Goal: Task Accomplishment & Management: Manage account settings

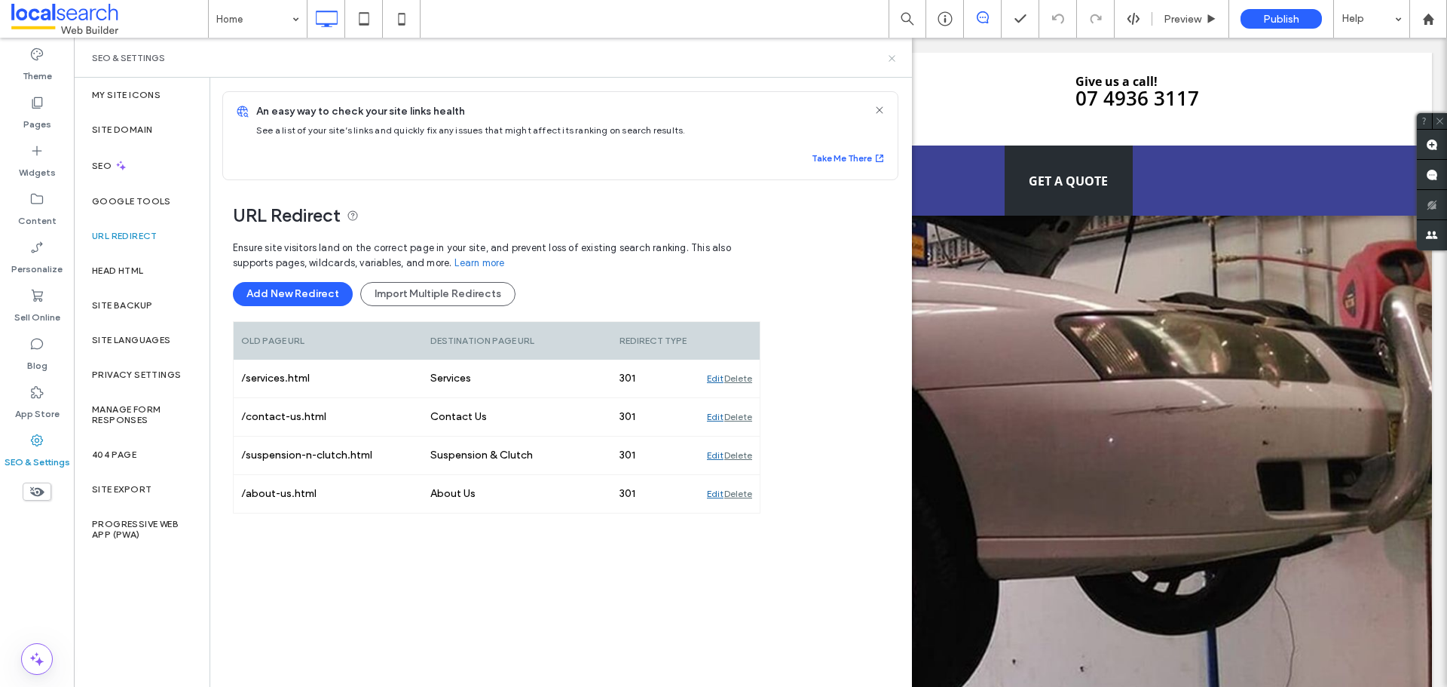
click at [896, 59] on icon at bounding box center [892, 58] width 11 height 11
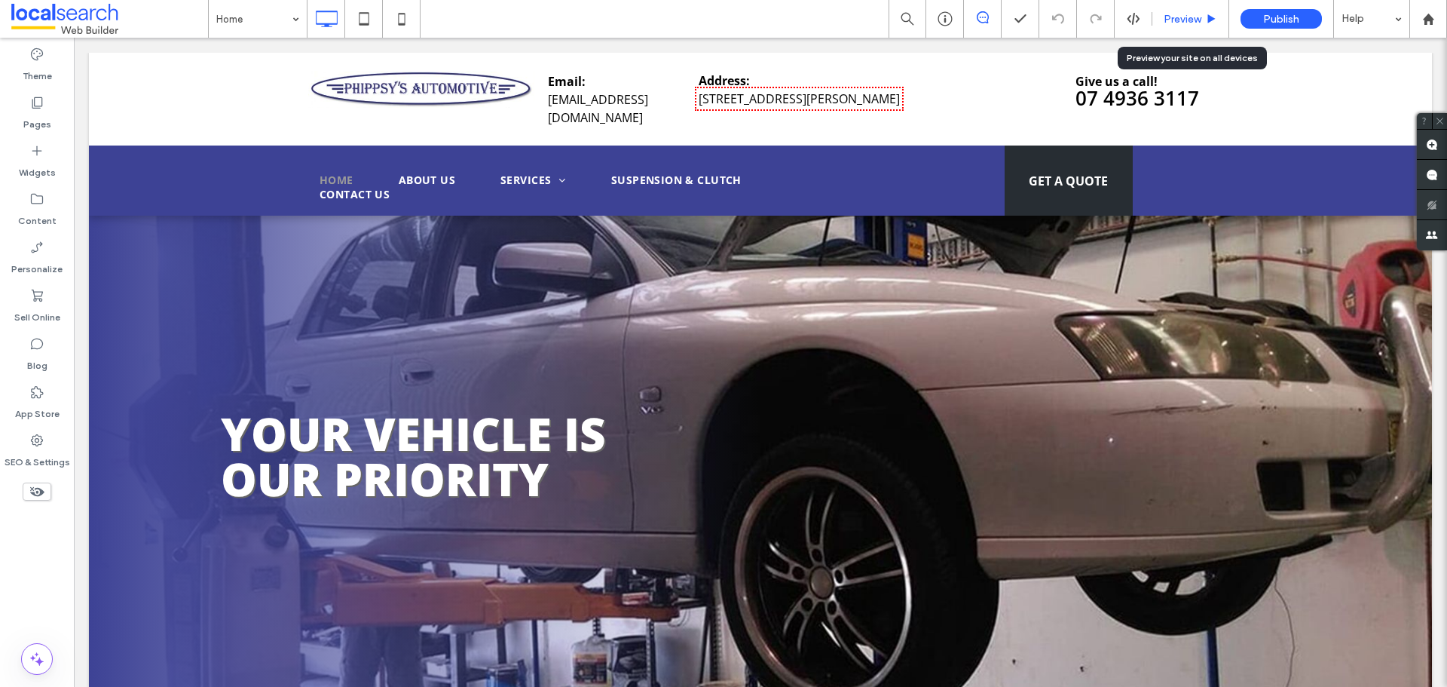
click at [1187, 15] on span "Preview" at bounding box center [1183, 19] width 38 height 13
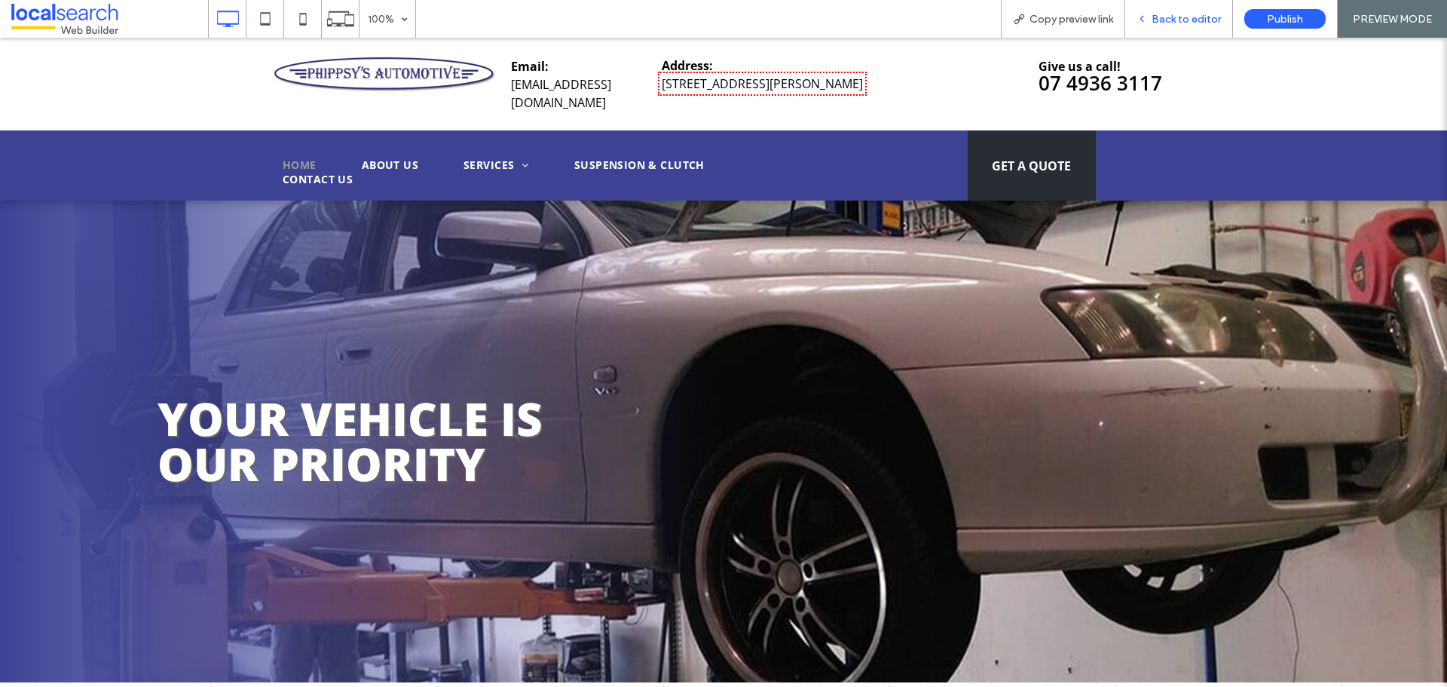
click at [1151, 13] on div "Back to editor" at bounding box center [1179, 19] width 107 height 13
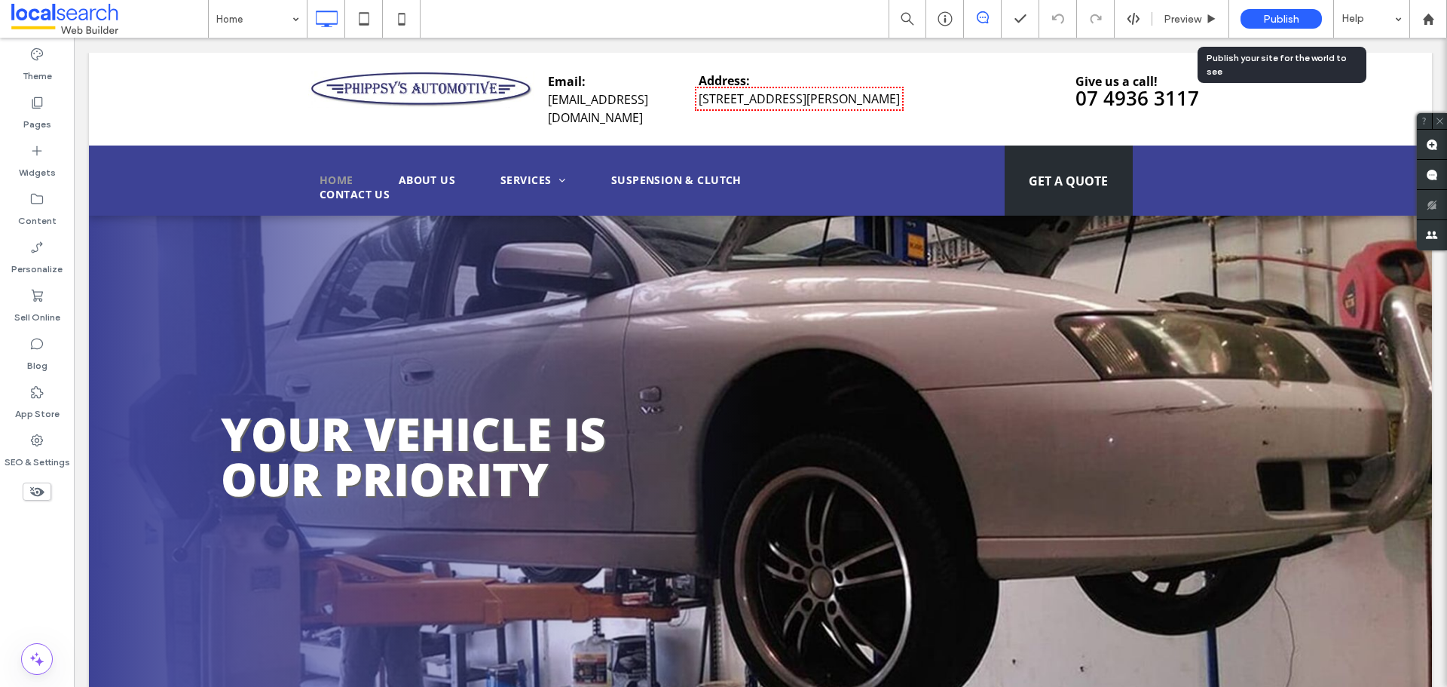
click at [1280, 17] on span "Publish" at bounding box center [1282, 19] width 36 height 13
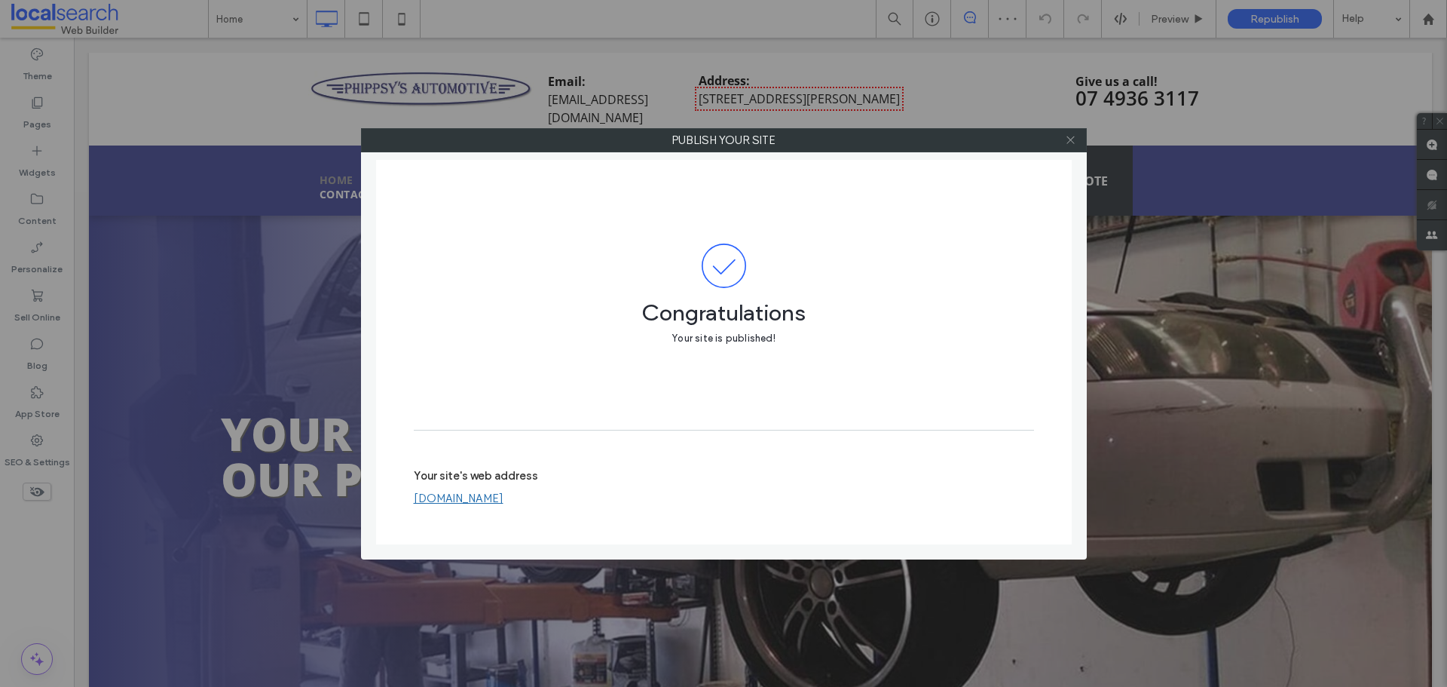
click at [1074, 134] on icon at bounding box center [1070, 139] width 11 height 11
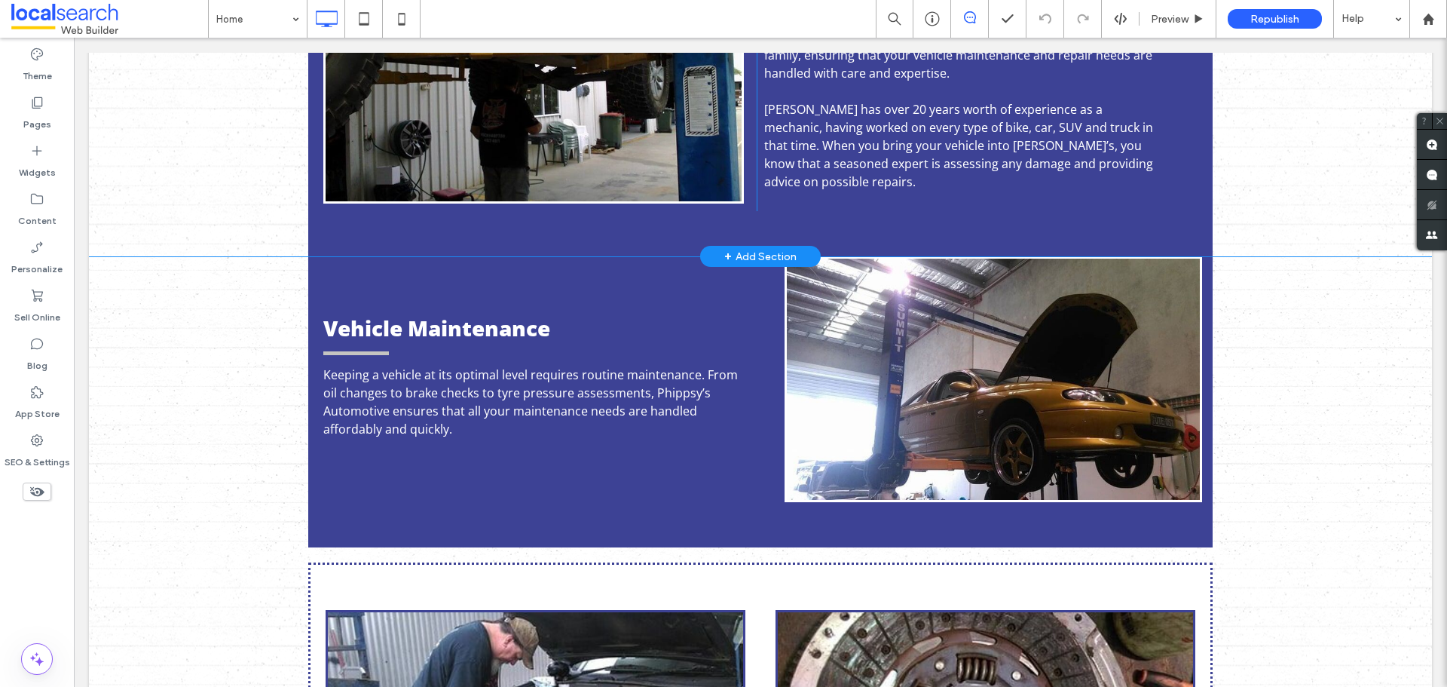
scroll to position [1357, 0]
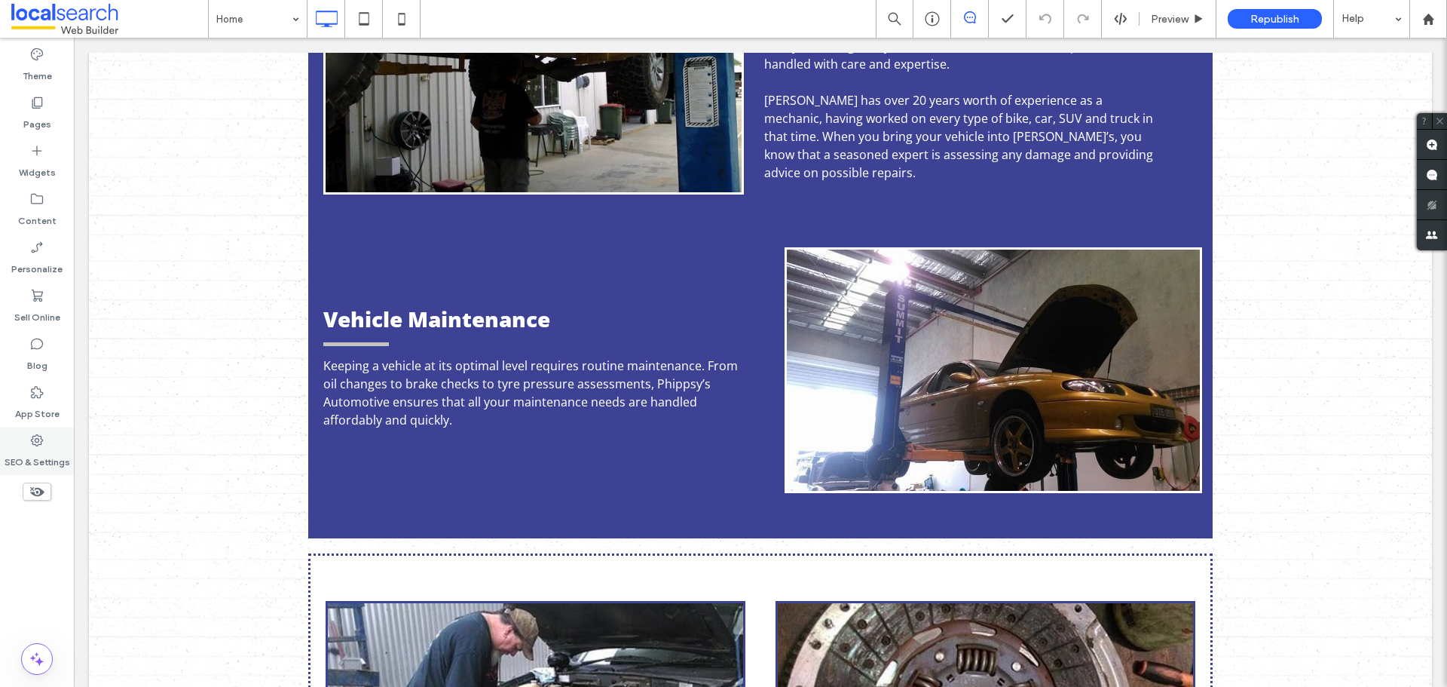
click at [52, 452] on label "SEO & Settings" at bounding box center [38, 458] width 66 height 21
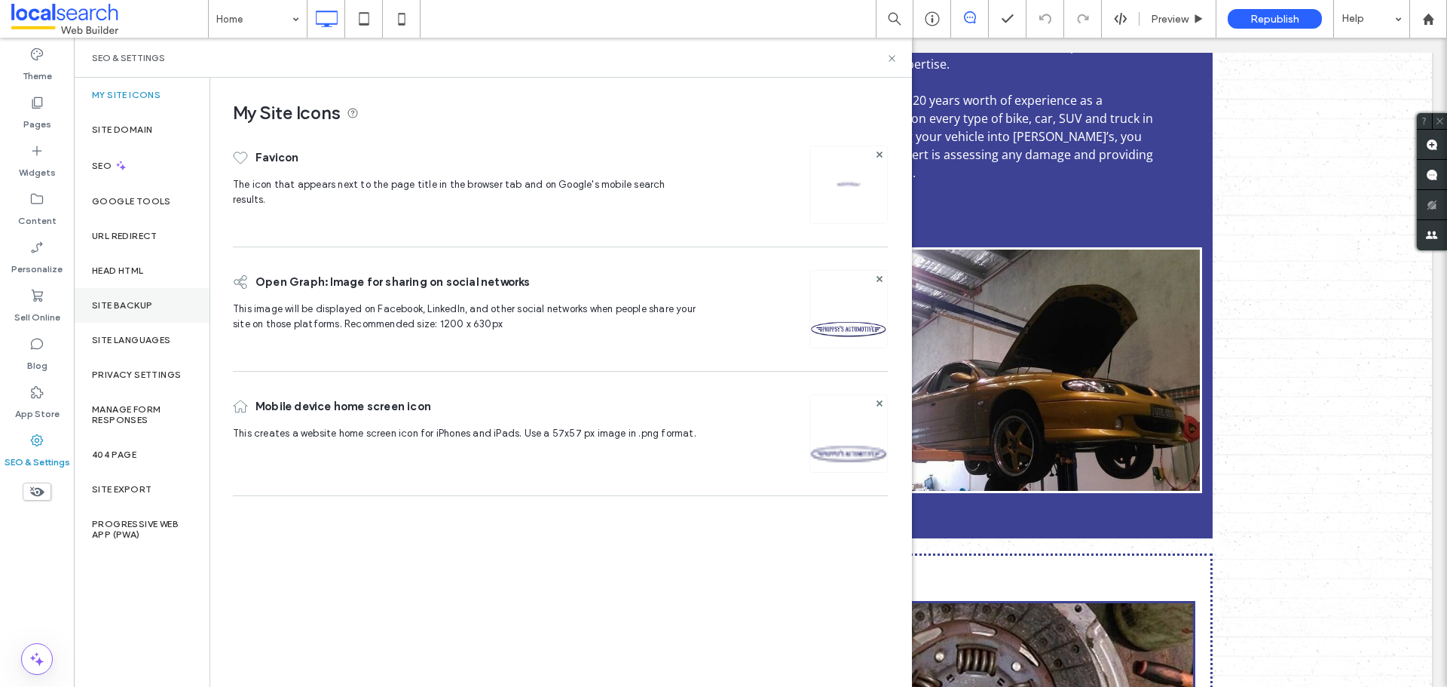
click at [136, 306] on label "Site Backup" at bounding box center [122, 305] width 60 height 11
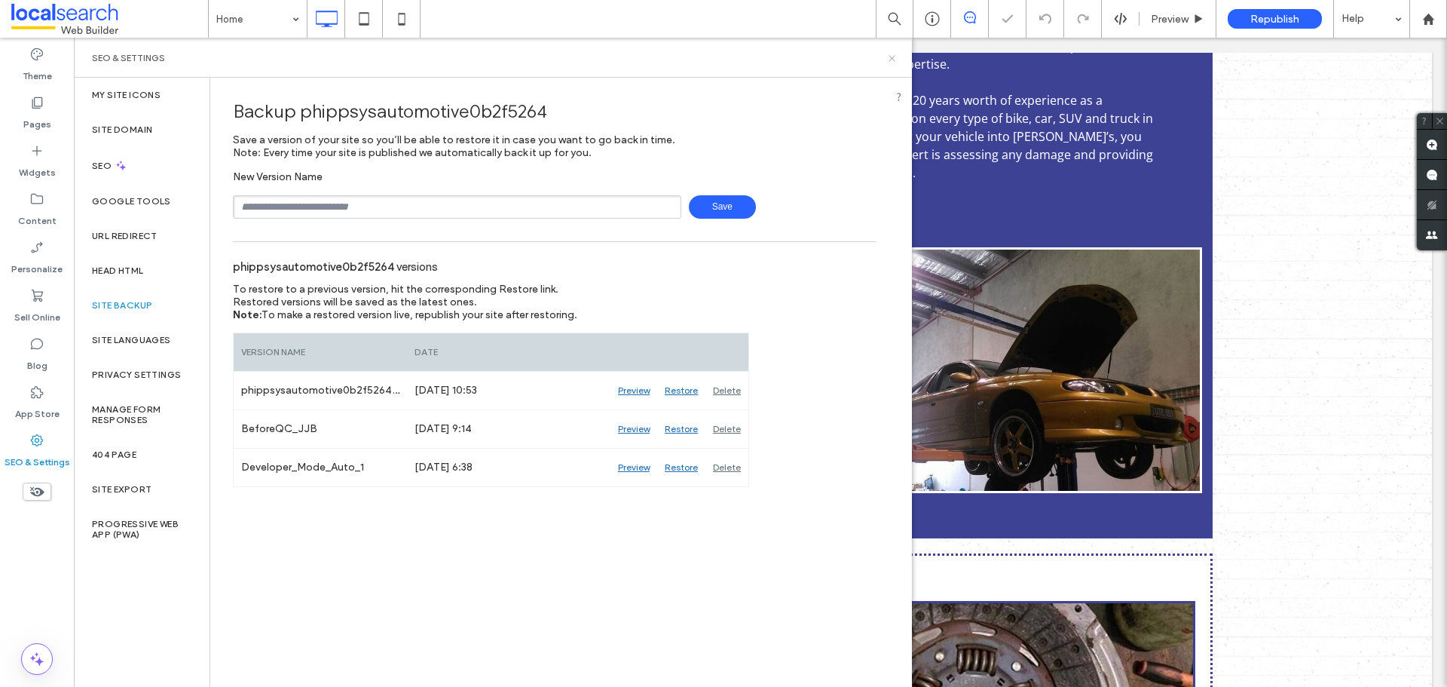
click at [890, 62] on icon at bounding box center [892, 58] width 11 height 11
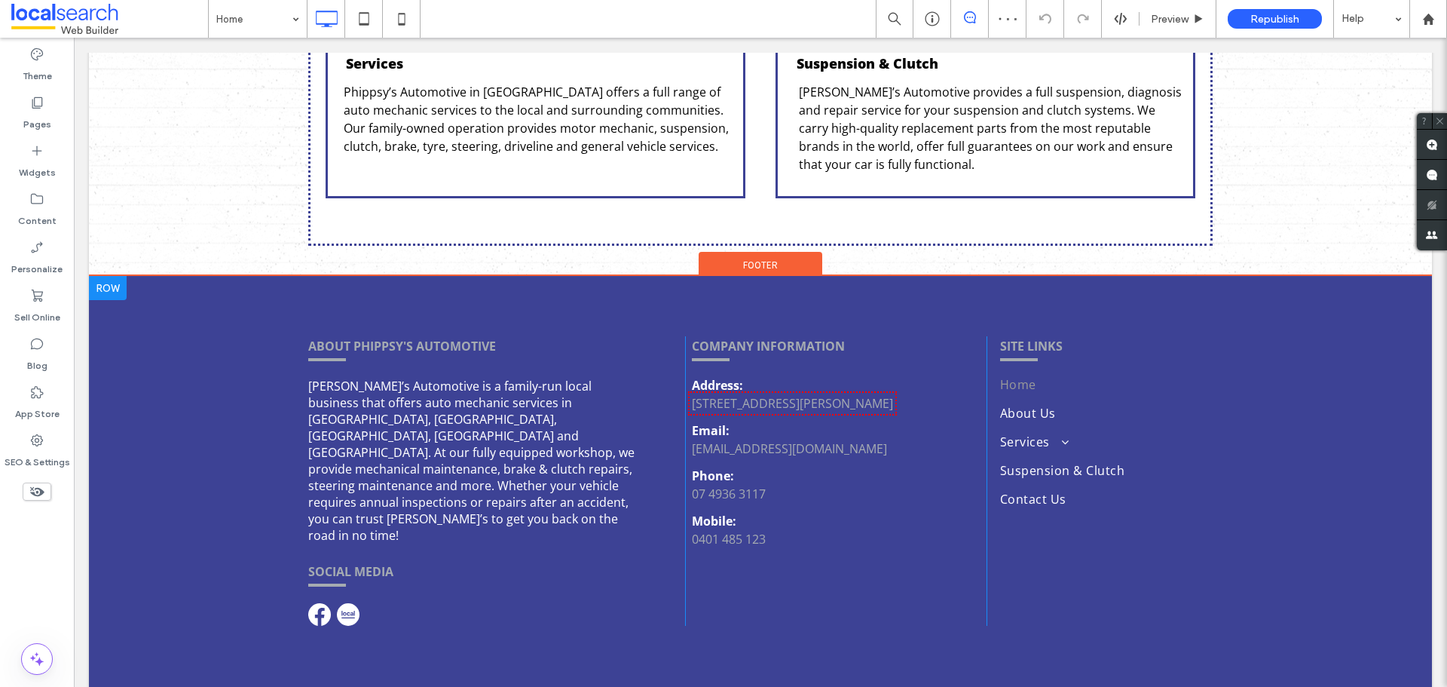
scroll to position [2182, 0]
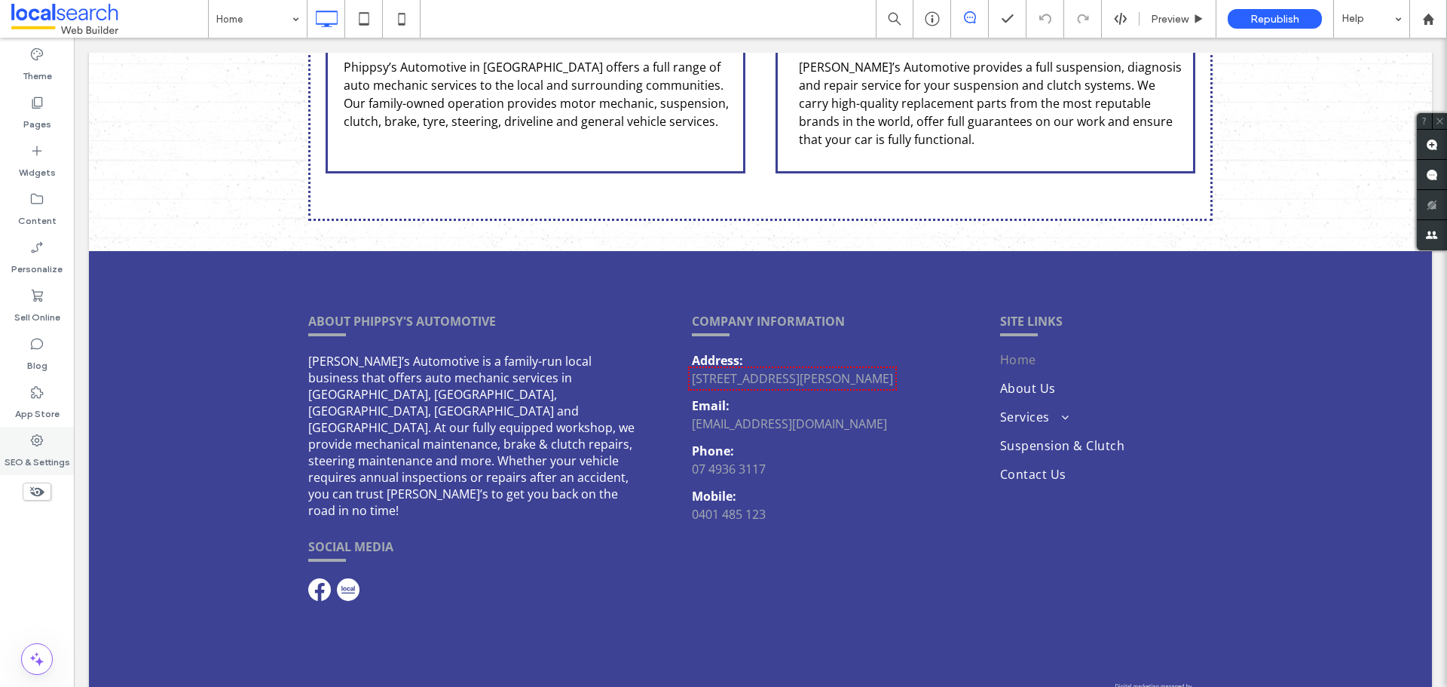
click at [39, 429] on div "SEO & Settings" at bounding box center [37, 451] width 74 height 48
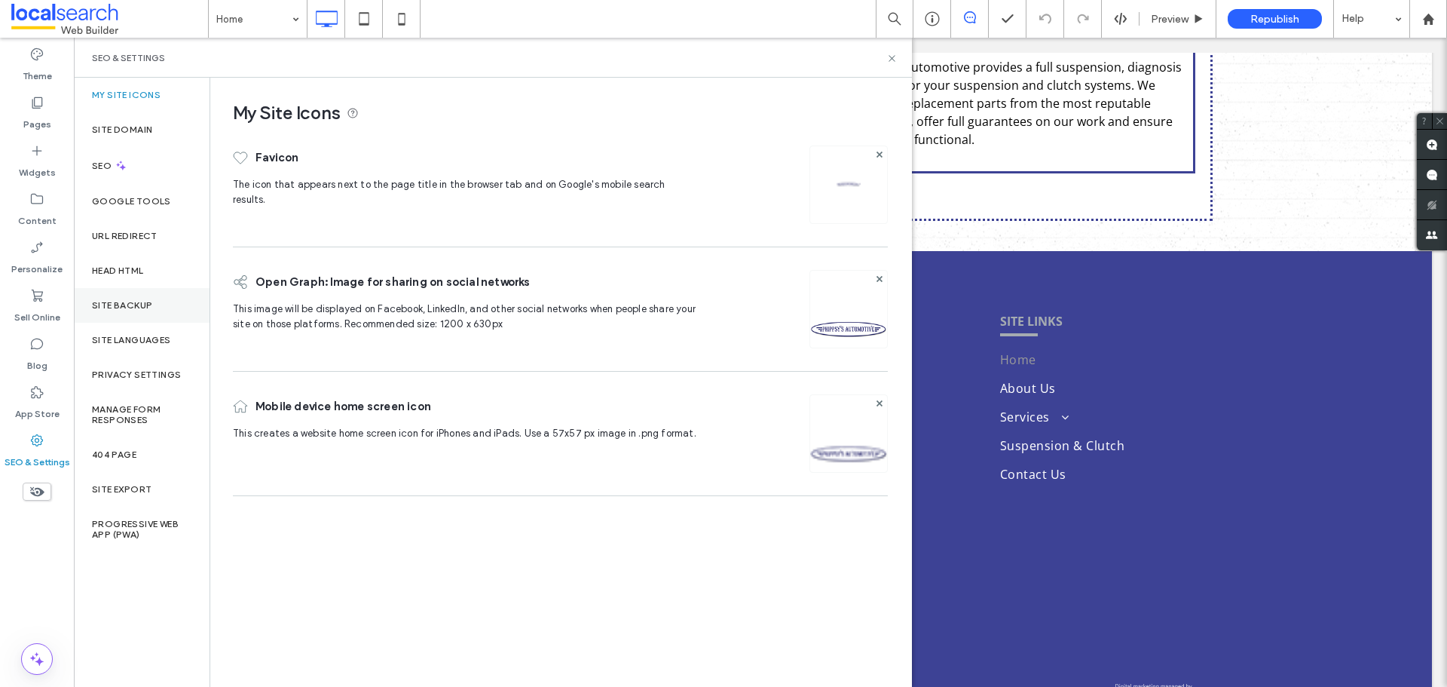
click at [156, 293] on div "Site Backup" at bounding box center [142, 305] width 136 height 35
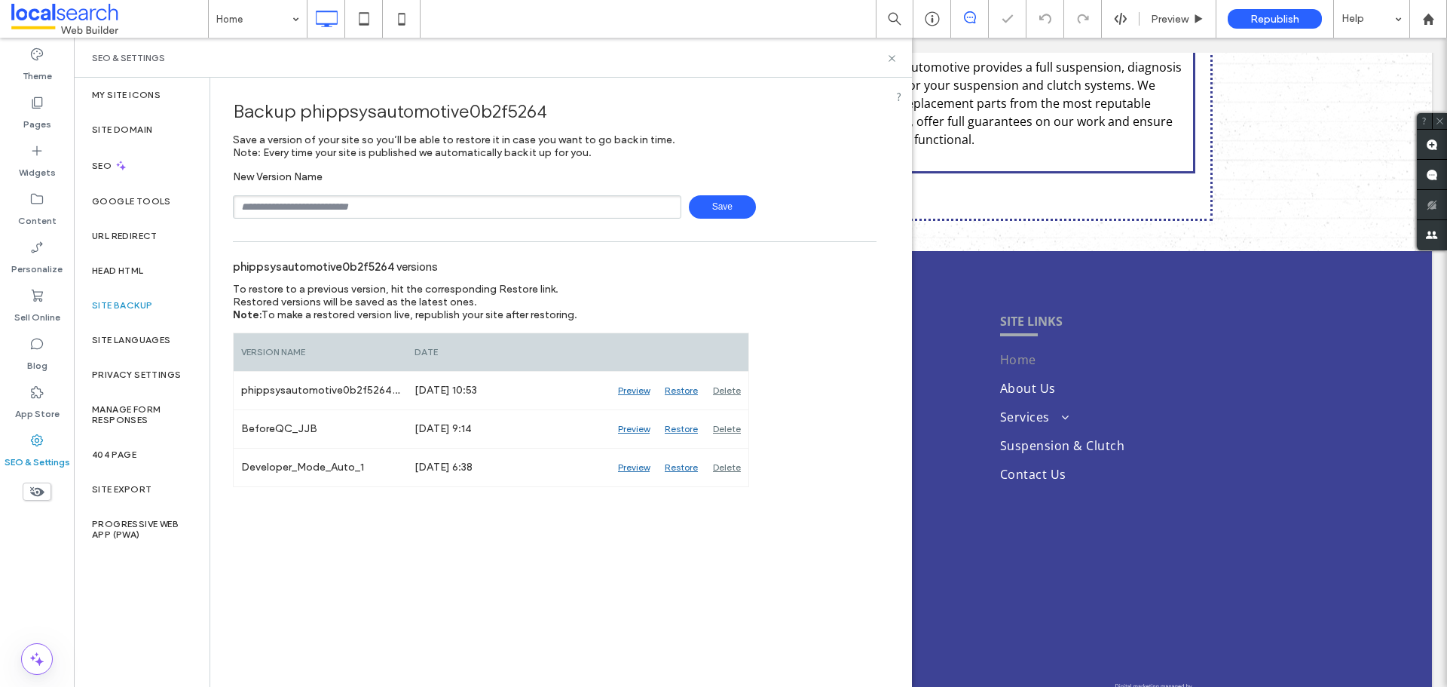
click at [297, 204] on input "text" at bounding box center [457, 206] width 449 height 23
type input "**********"
click at [720, 204] on span "Save" at bounding box center [722, 206] width 67 height 23
click at [891, 57] on use at bounding box center [892, 58] width 6 height 6
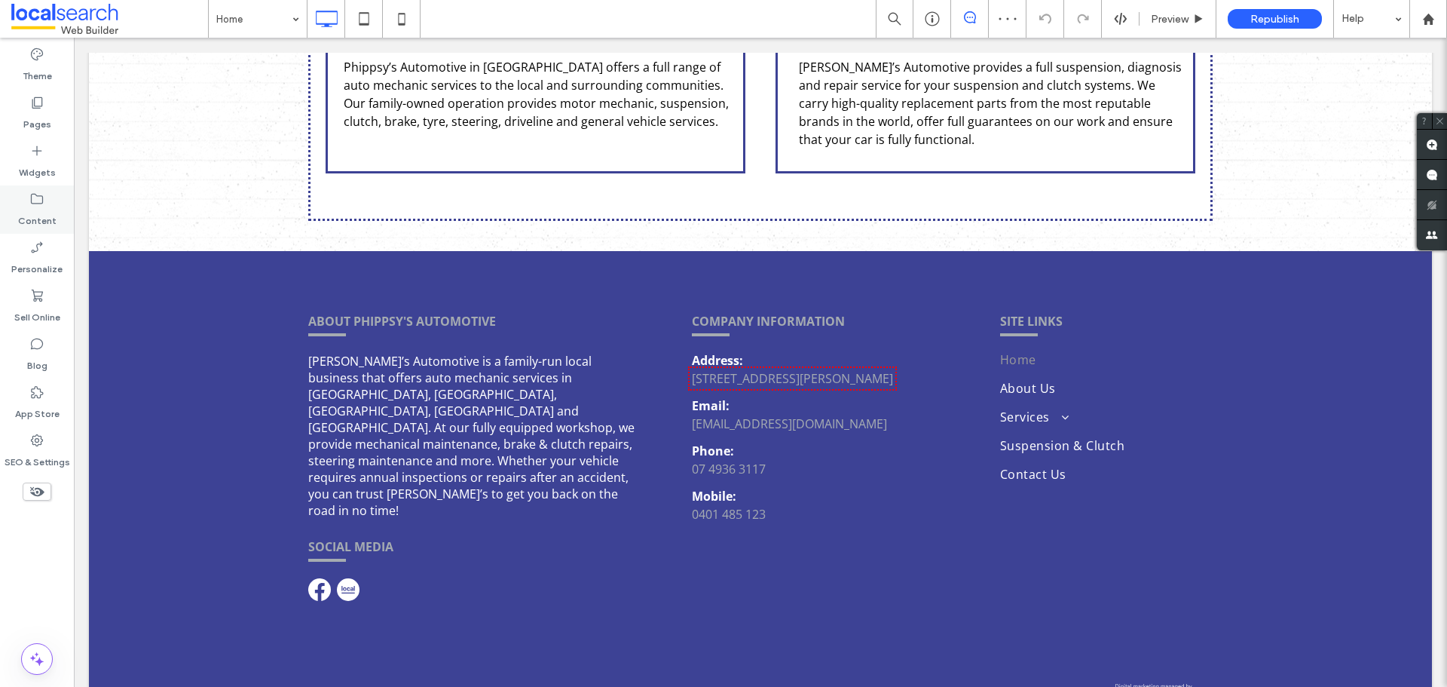
click at [51, 207] on label "Content" at bounding box center [37, 217] width 38 height 21
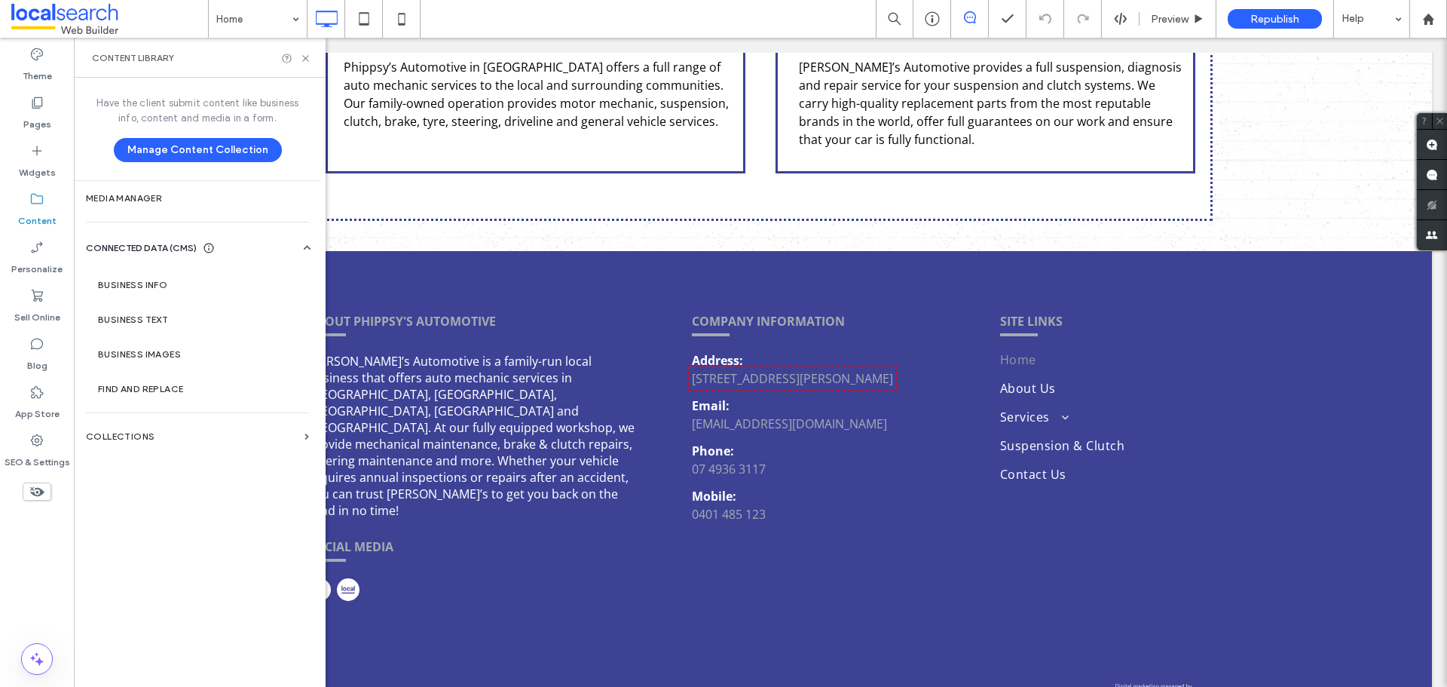
click at [139, 282] on label "Business Info" at bounding box center [200, 285] width 205 height 11
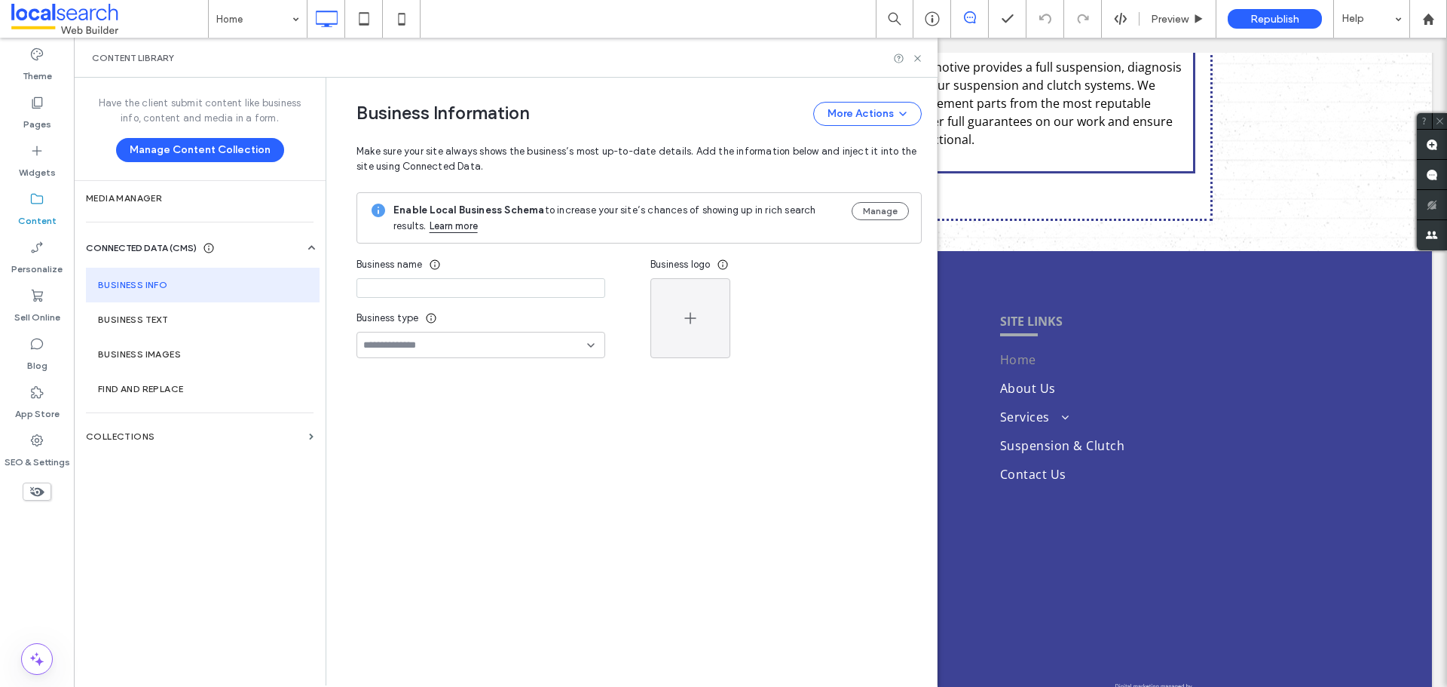
type input "**********"
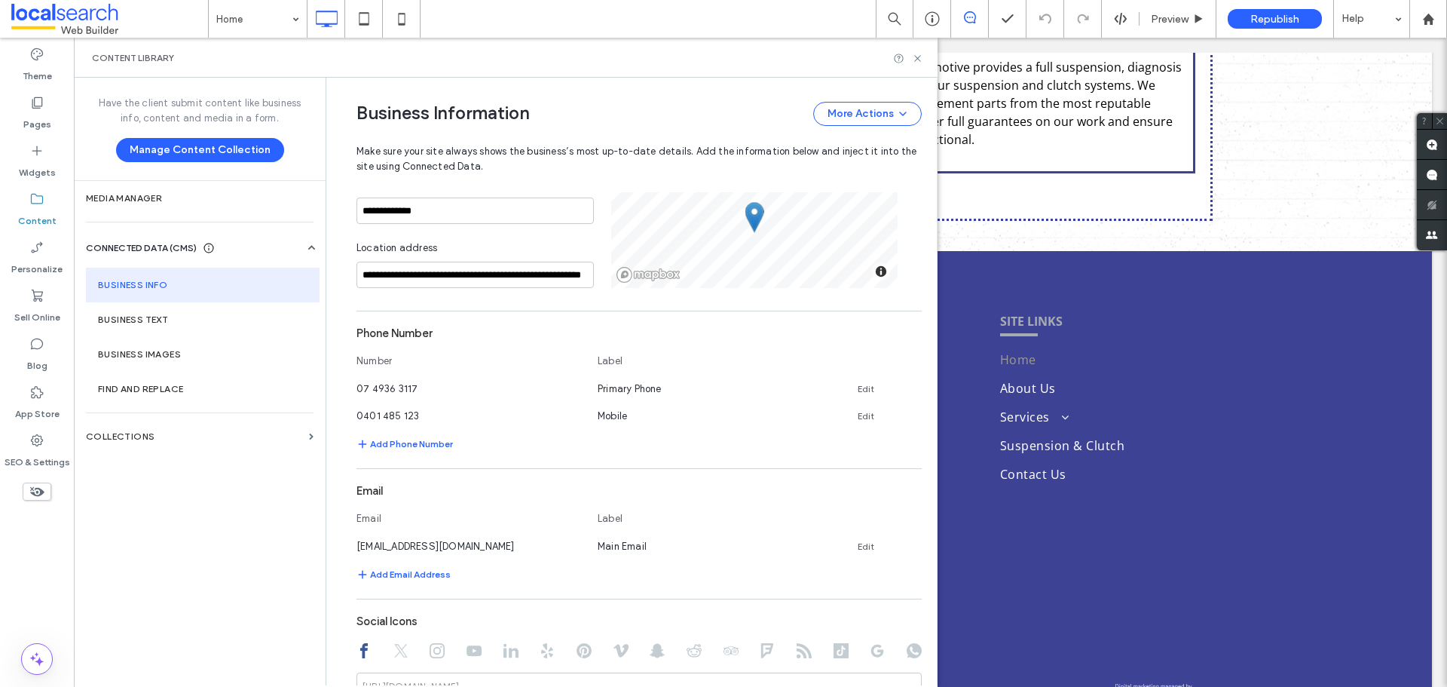
scroll to position [363, 0]
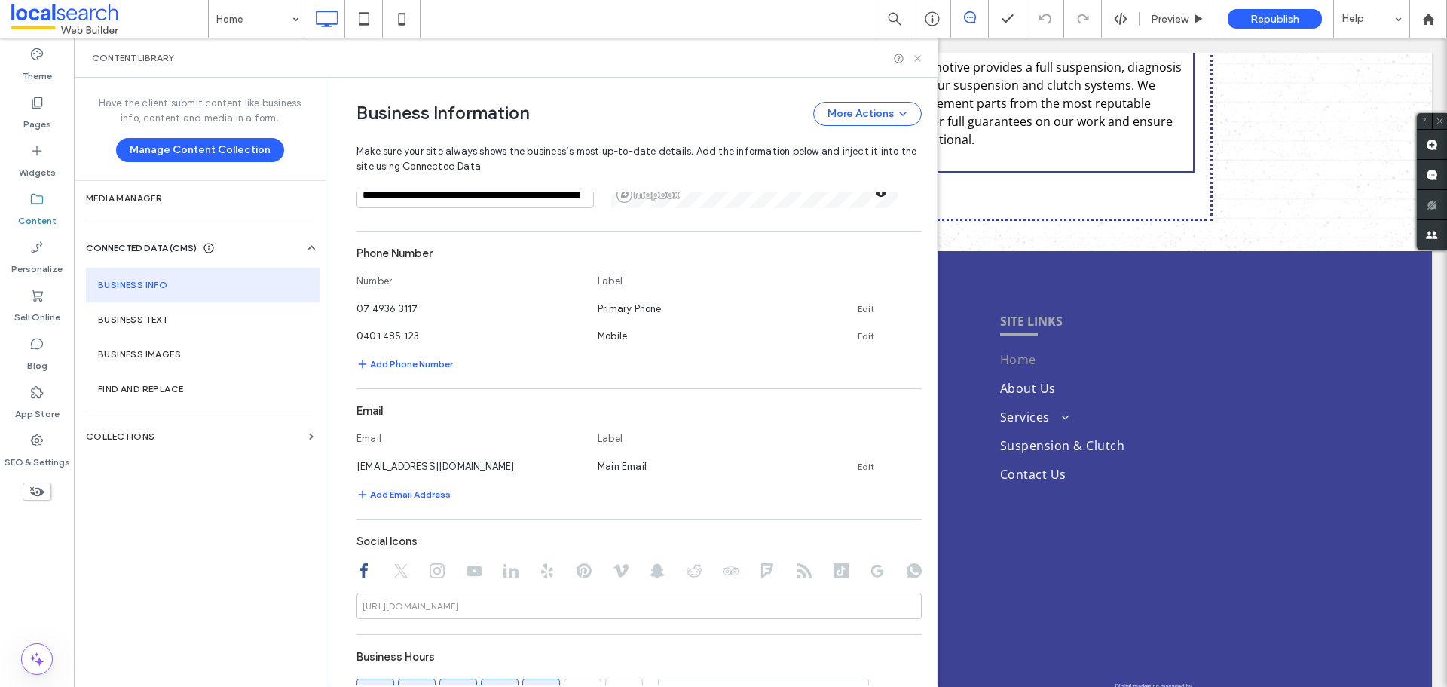
click at [914, 58] on icon at bounding box center [917, 58] width 11 height 11
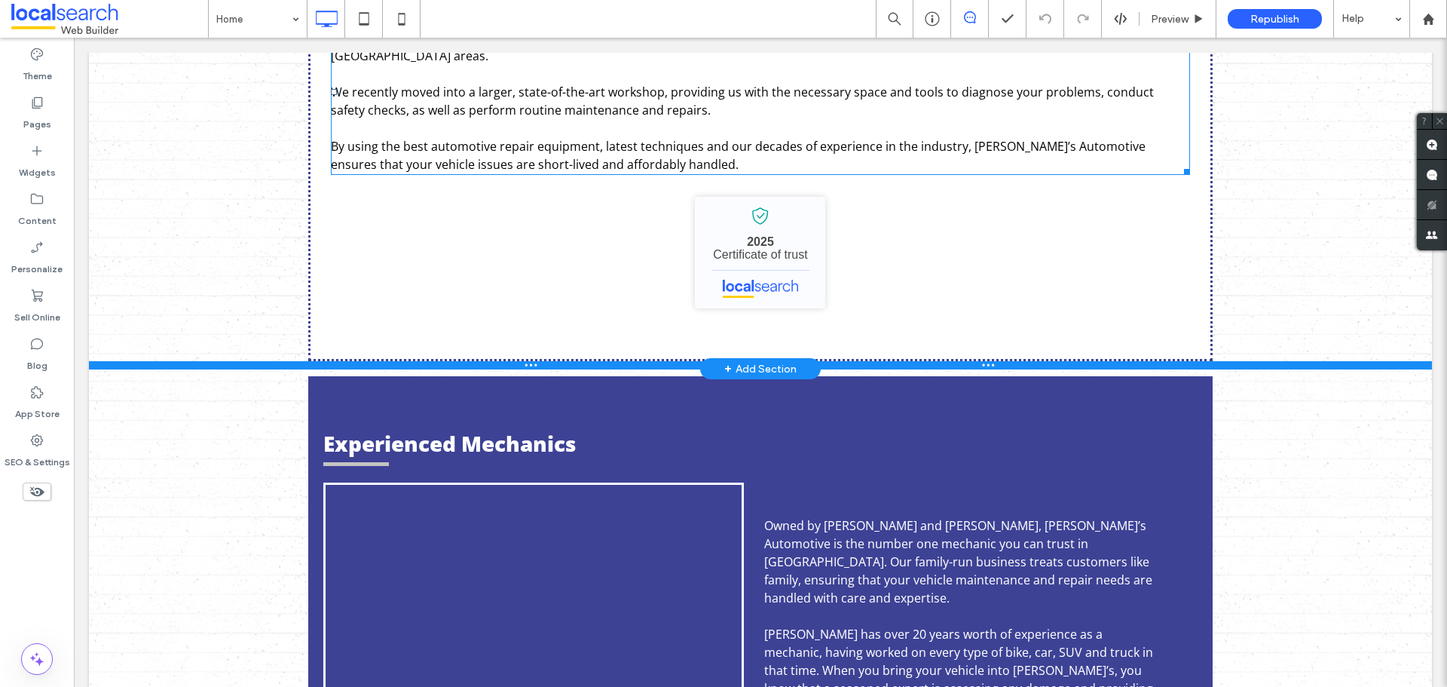
scroll to position [829, 0]
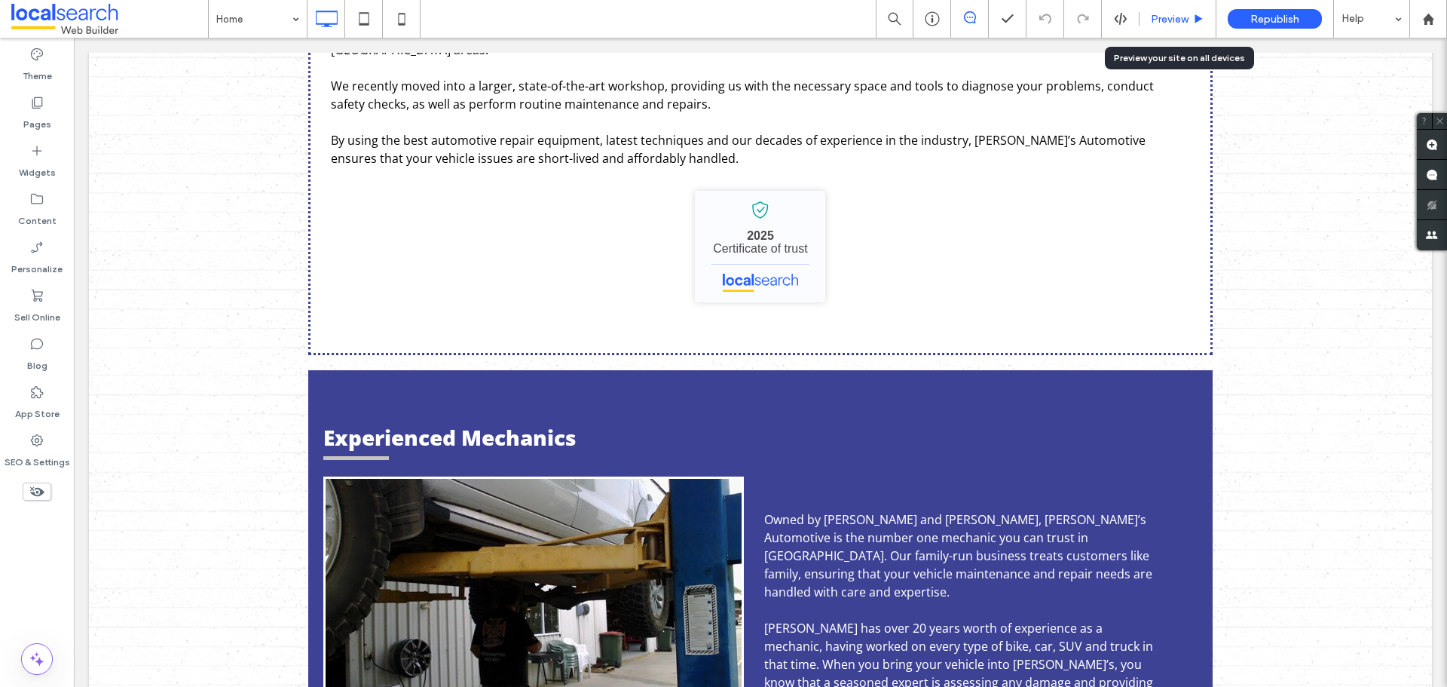
click at [1153, 25] on span "Preview" at bounding box center [1170, 19] width 38 height 13
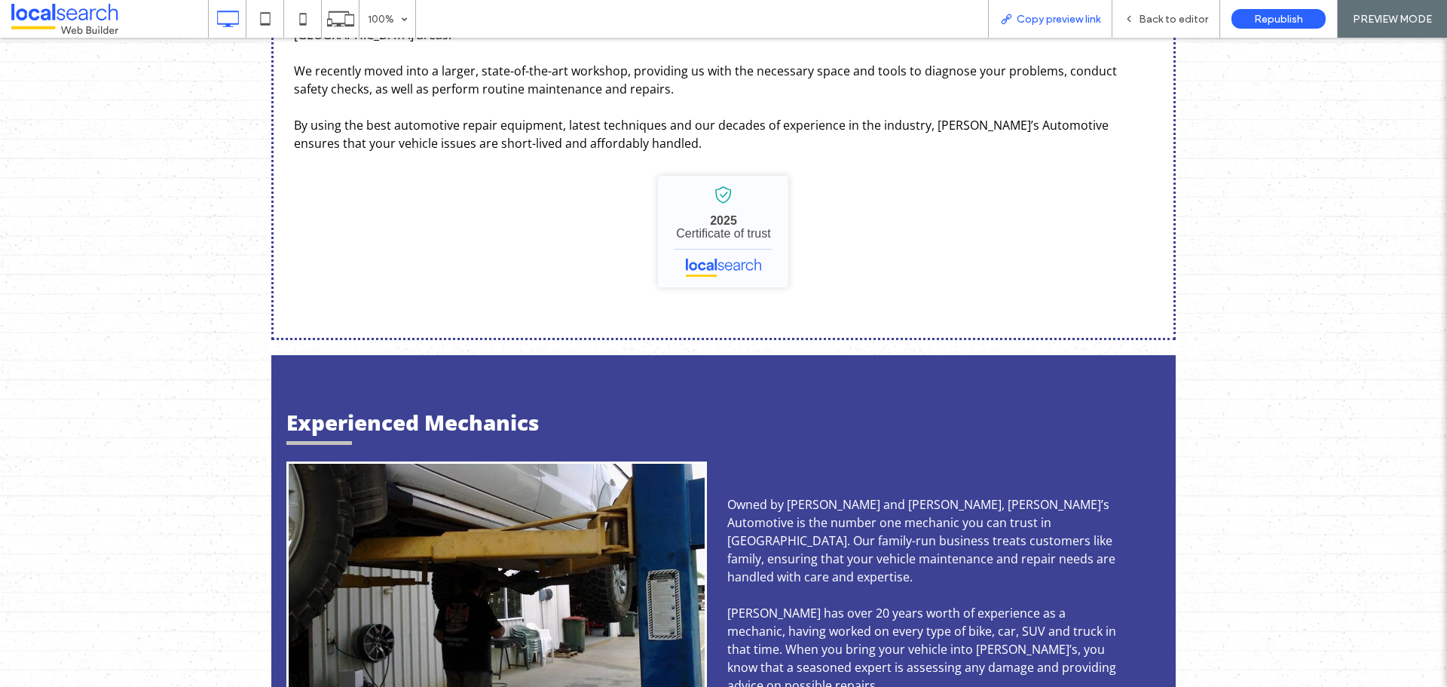
click at [1063, 29] on div "Copy preview link" at bounding box center [1050, 19] width 124 height 38
click at [1056, 19] on span "Copy preview link" at bounding box center [1059, 19] width 84 height 13
click at [1138, 17] on div "Back to editor" at bounding box center [1166, 19] width 107 height 13
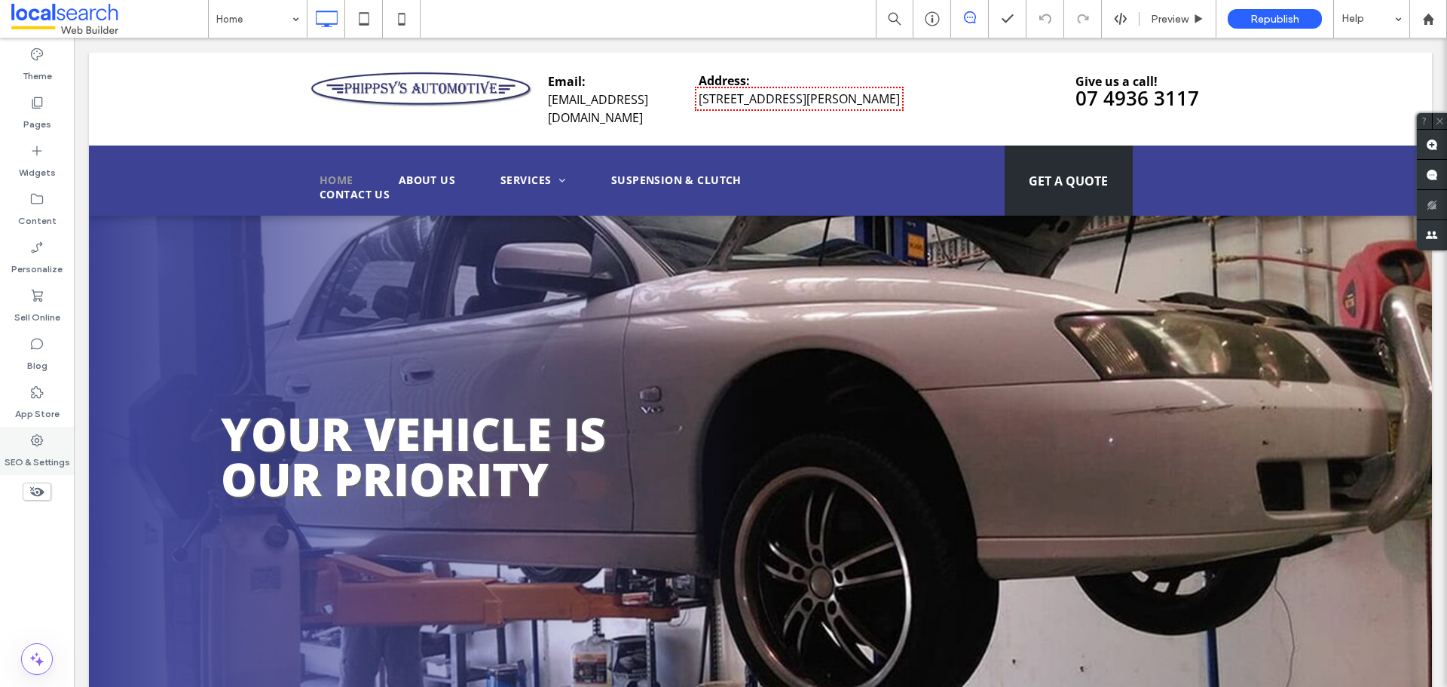
click at [9, 435] on div "SEO & Settings" at bounding box center [37, 451] width 74 height 48
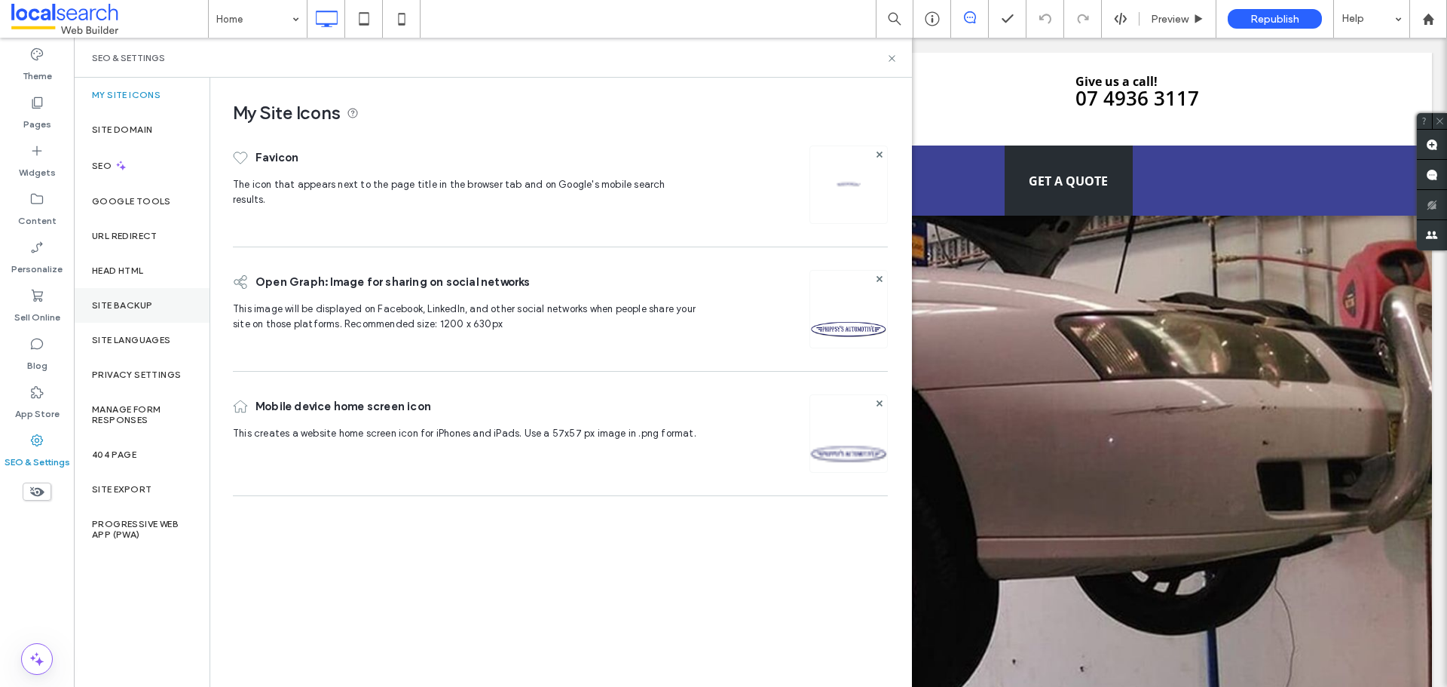
click at [106, 311] on div "Site Backup" at bounding box center [142, 305] width 136 height 35
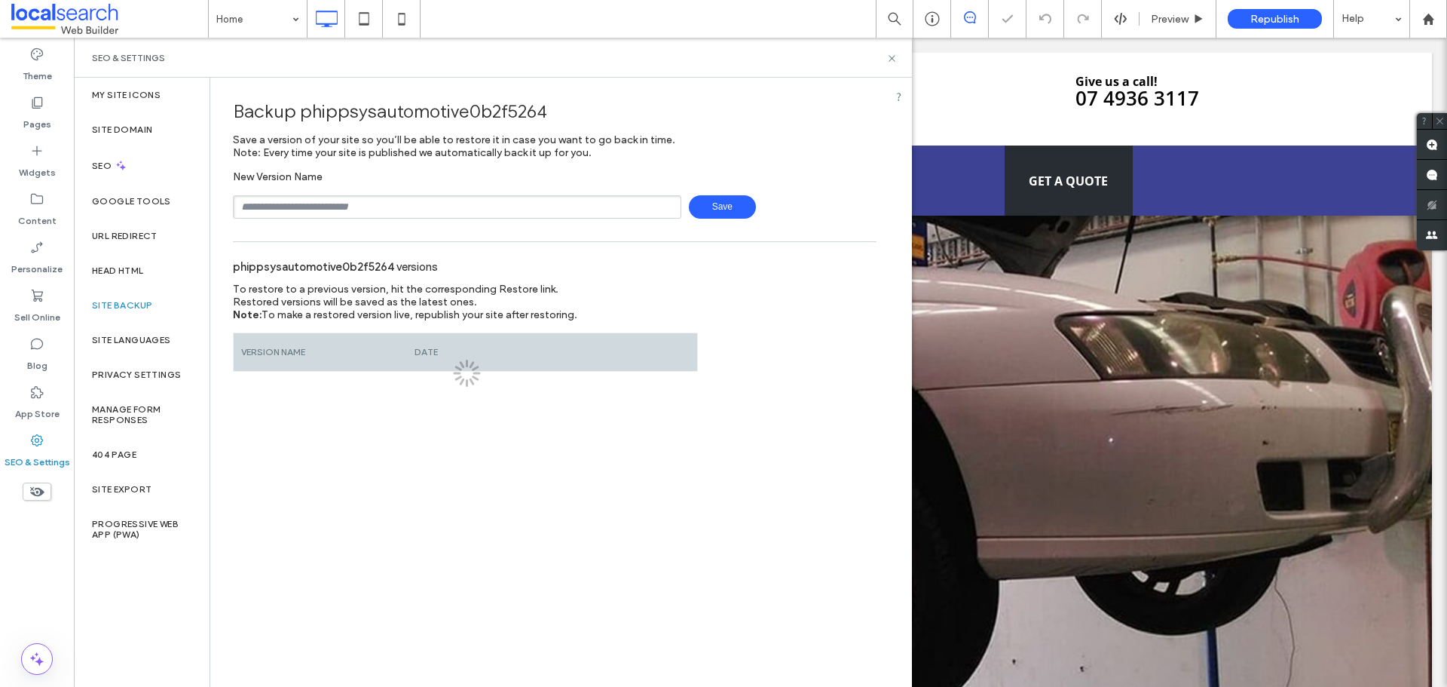
click at [259, 197] on input "text" at bounding box center [457, 206] width 449 height 23
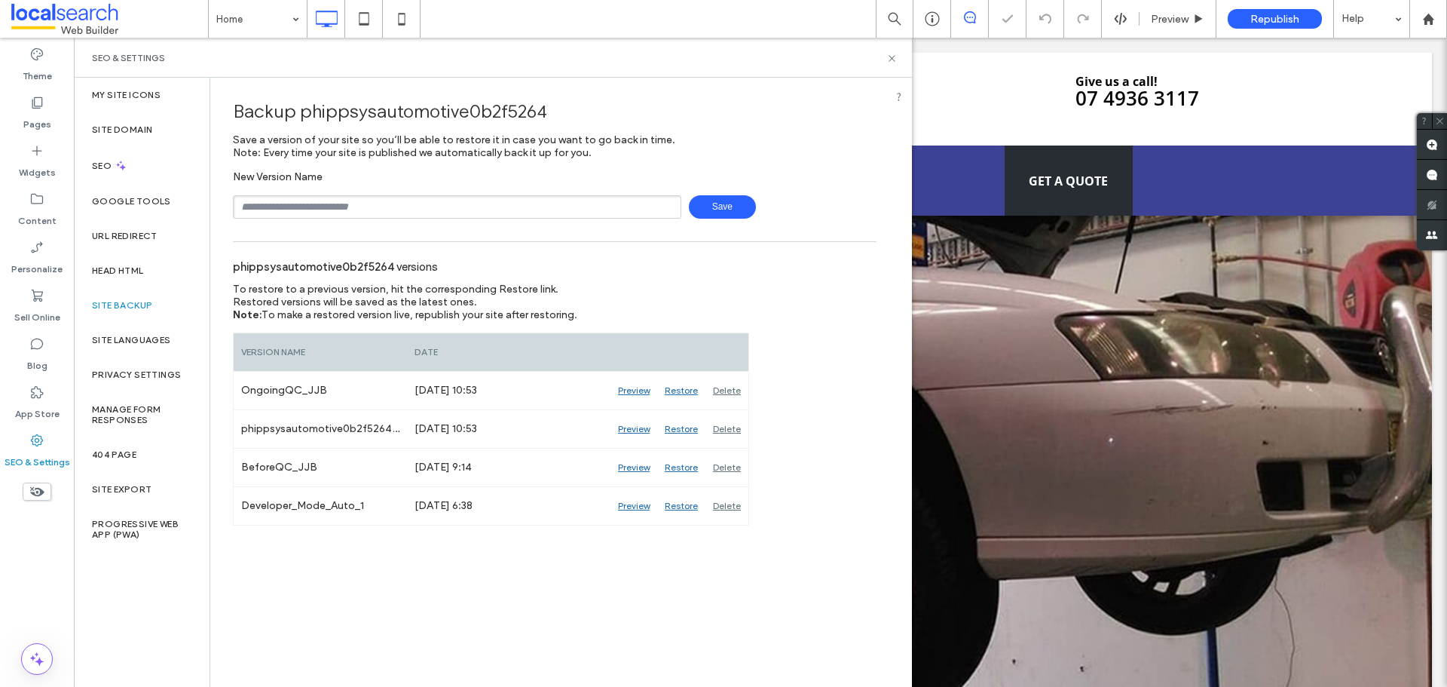
type input "**********"
click at [745, 206] on span "Save" at bounding box center [722, 206] width 67 height 23
drag, startPoint x: 887, startPoint y: 62, endPoint x: 780, endPoint y: 7, distance: 119.7
click at [887, 62] on icon at bounding box center [892, 58] width 11 height 11
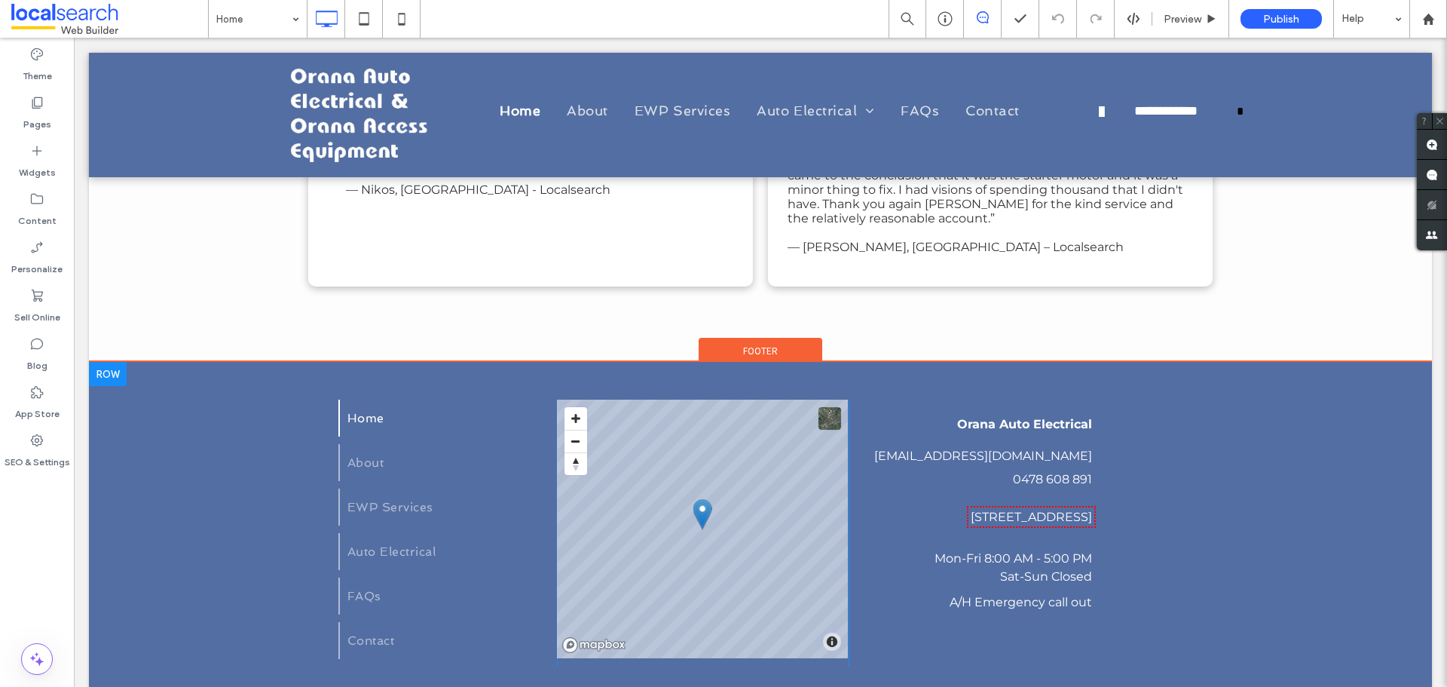
scroll to position [1760, 0]
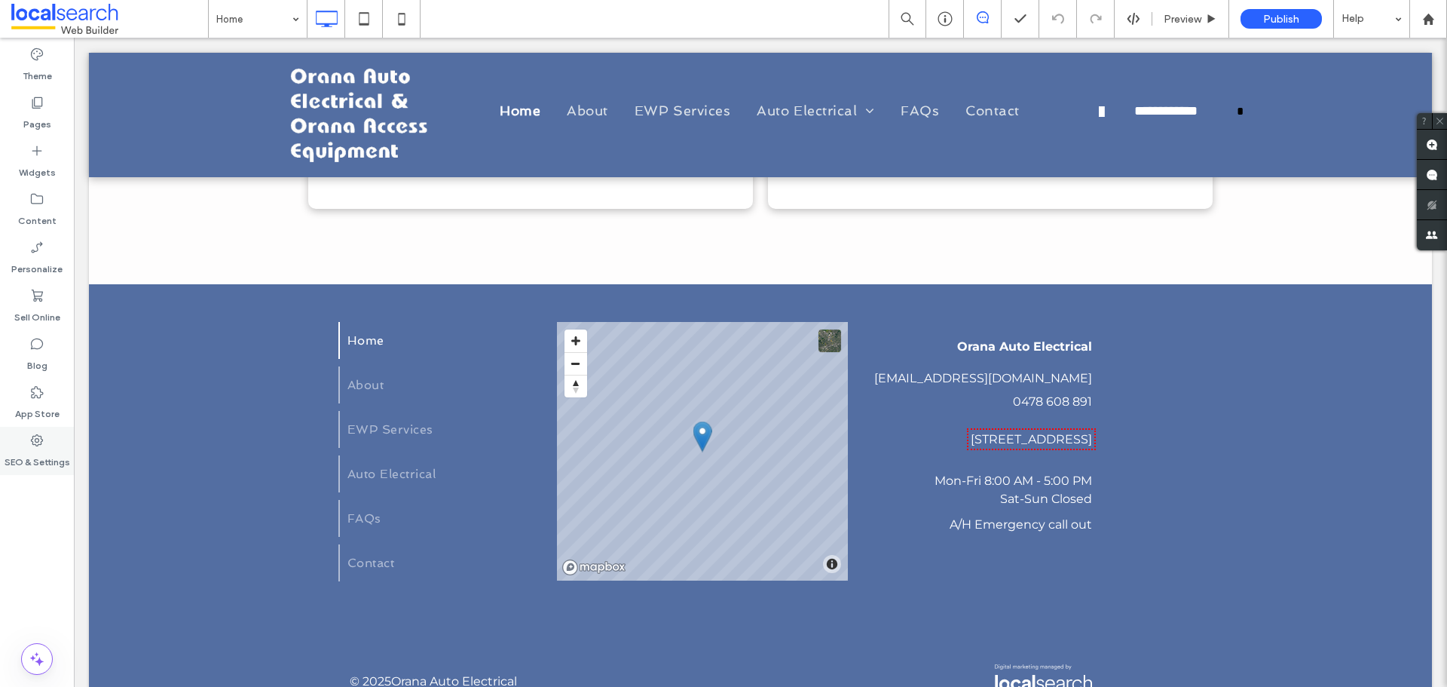
click at [54, 428] on div "SEO & Settings" at bounding box center [37, 451] width 74 height 48
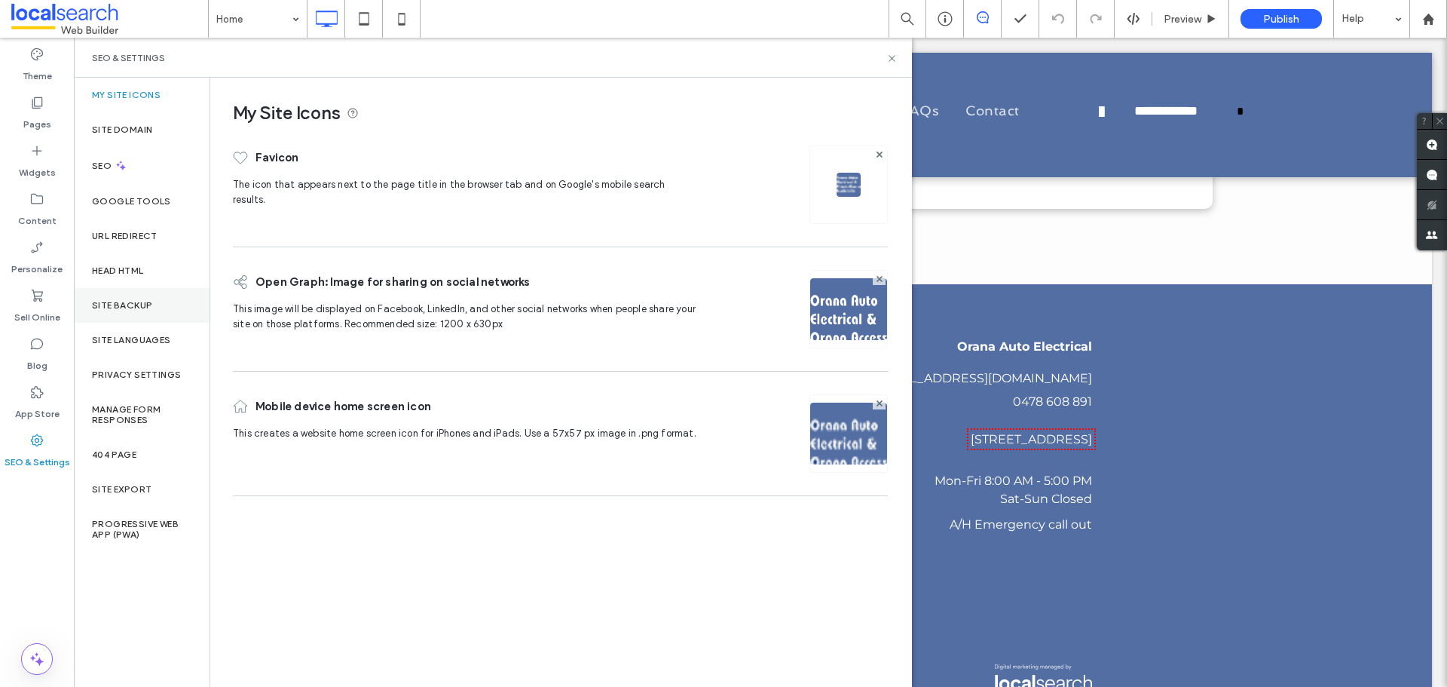
click at [136, 311] on div "Site Backup" at bounding box center [142, 305] width 136 height 35
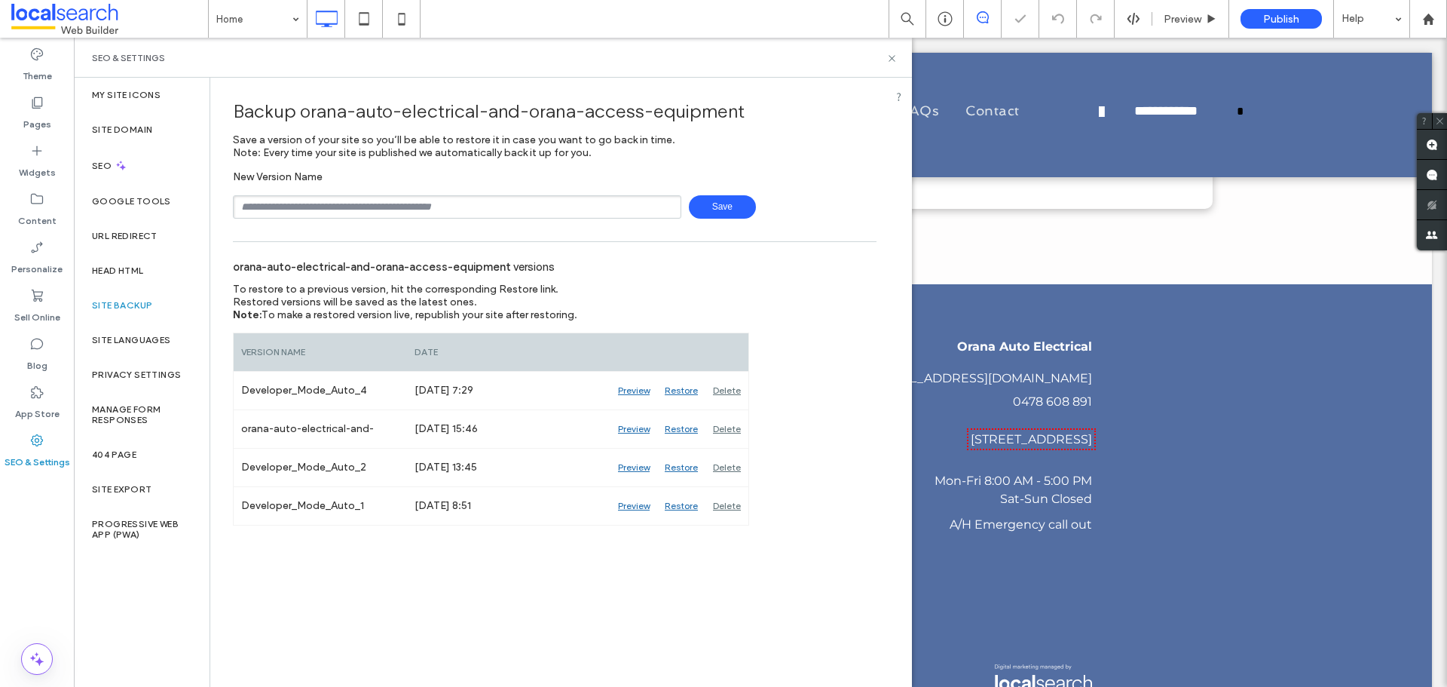
click at [307, 212] on input "text" at bounding box center [457, 206] width 449 height 23
type input "**********"
click at [715, 208] on span "Save" at bounding box center [722, 206] width 67 height 23
click at [896, 63] on icon at bounding box center [892, 58] width 11 height 11
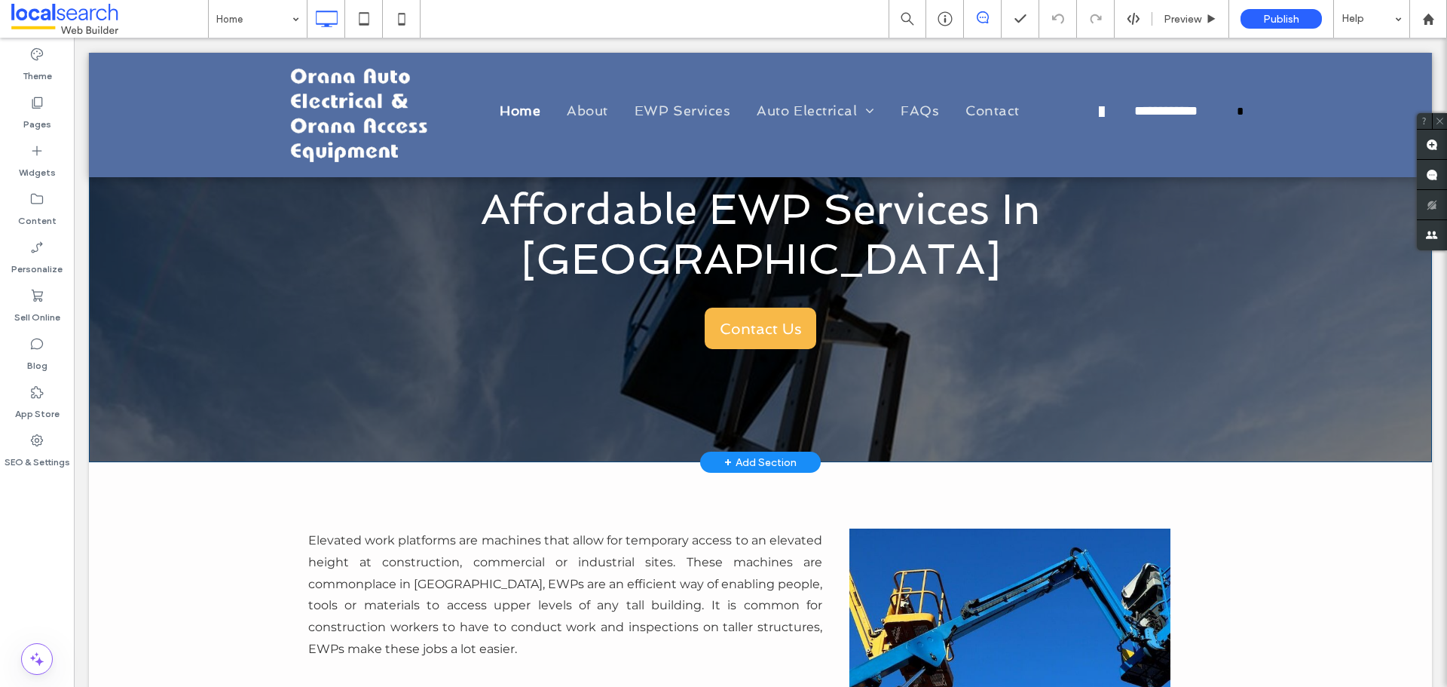
scroll to position [0, 0]
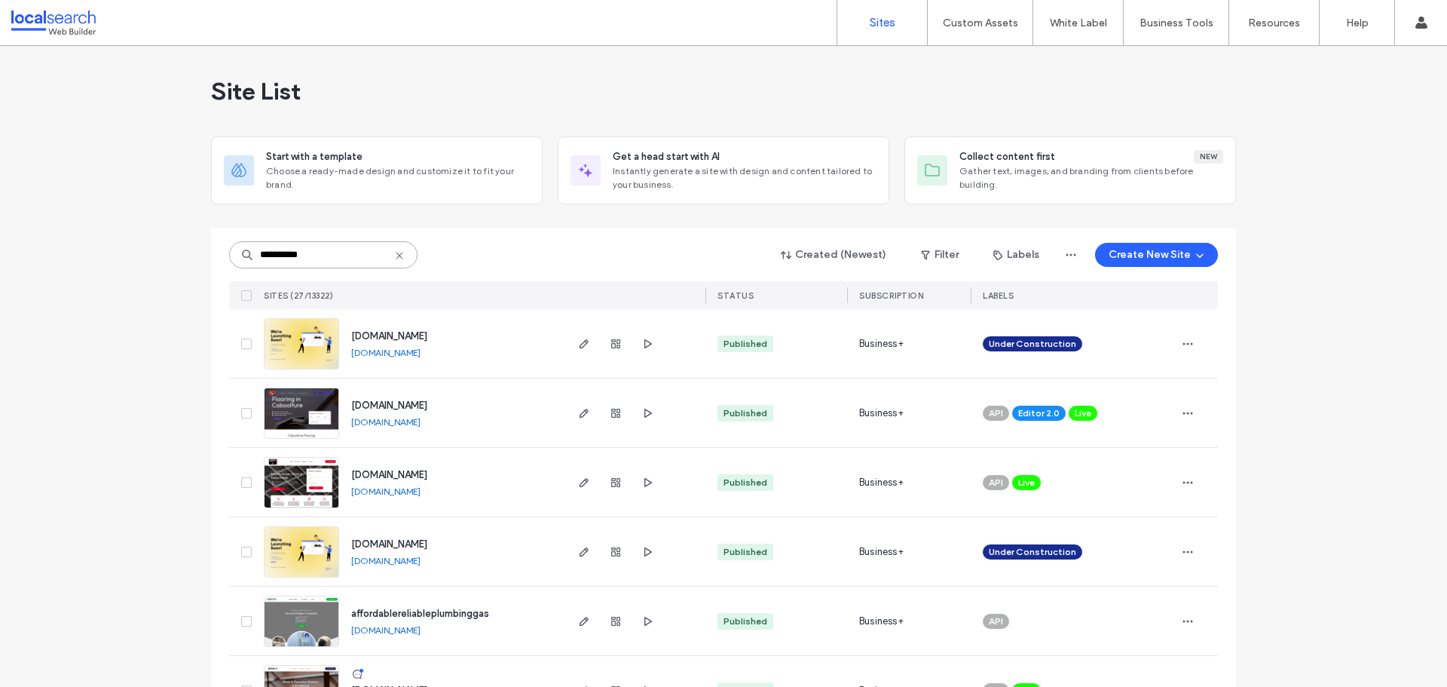
click at [339, 255] on input "**********" at bounding box center [323, 254] width 188 height 27
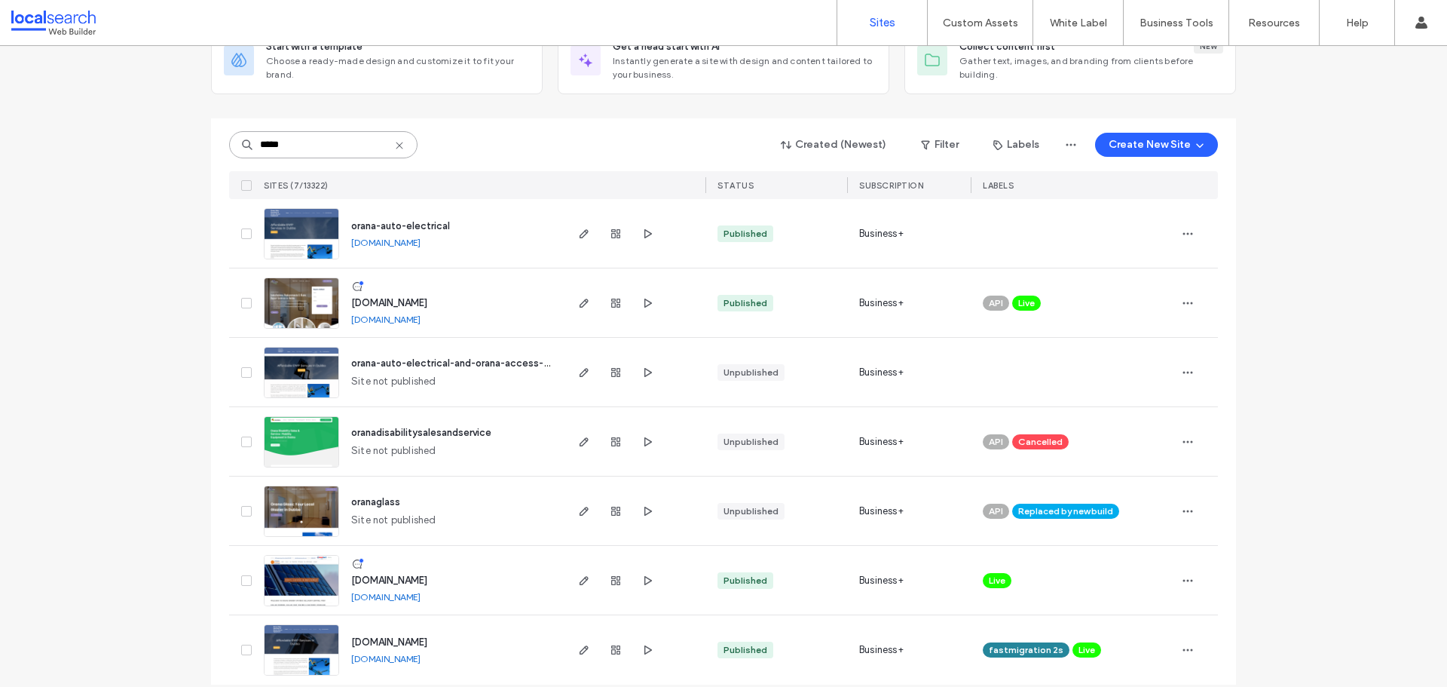
scroll to position [126, 0]
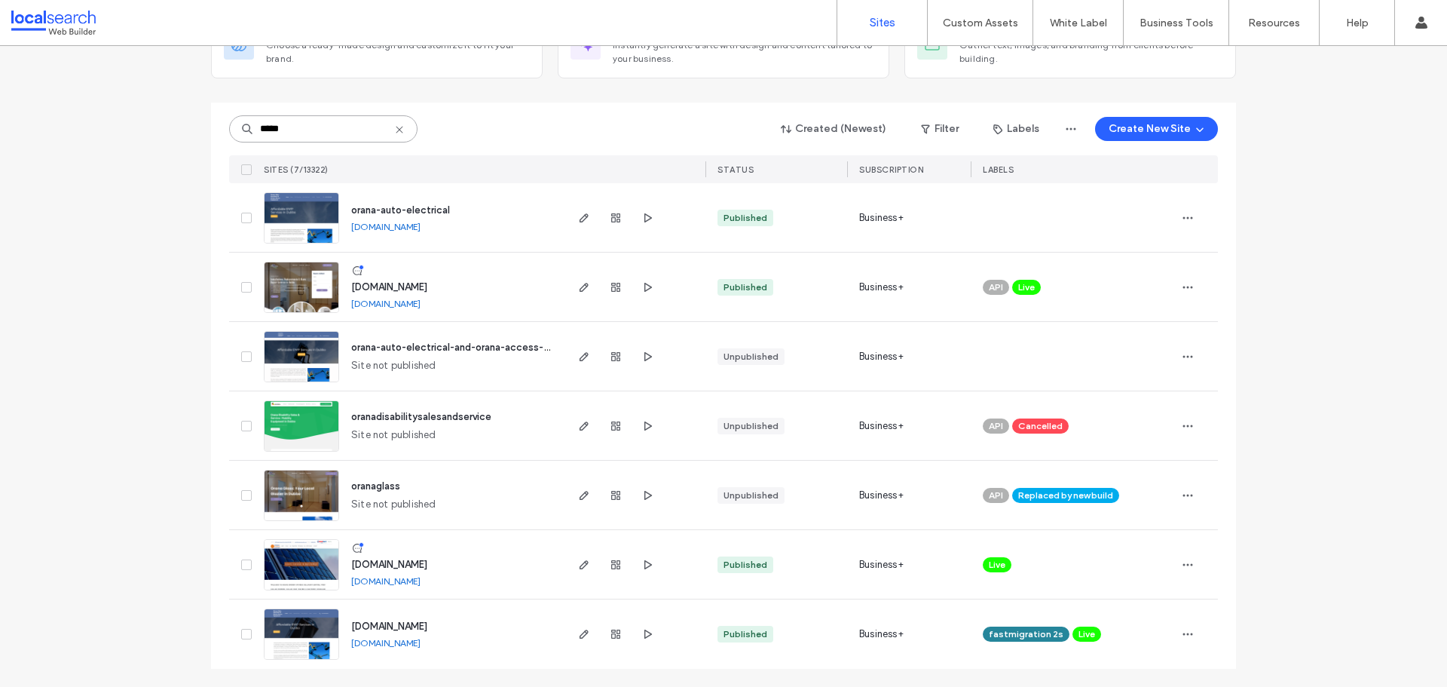
type input "*****"
click at [311, 369] on img at bounding box center [302, 383] width 74 height 103
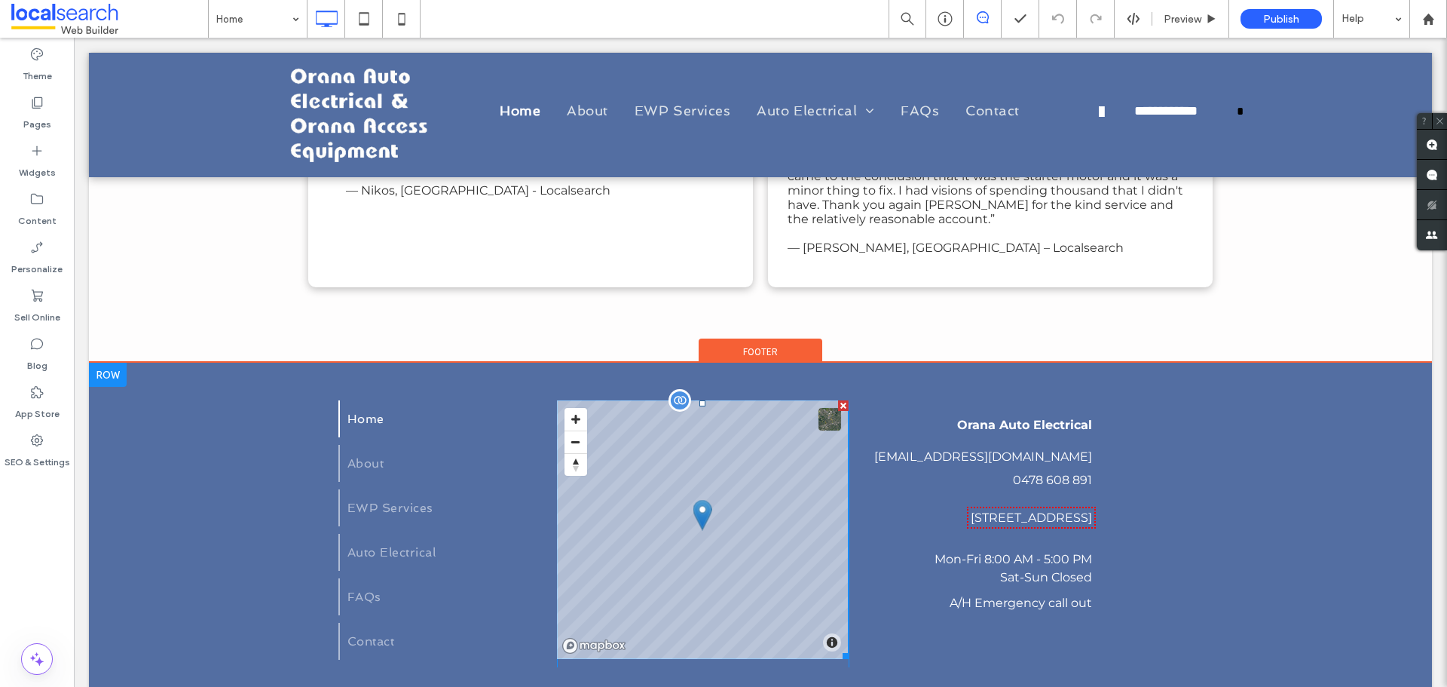
scroll to position [1760, 0]
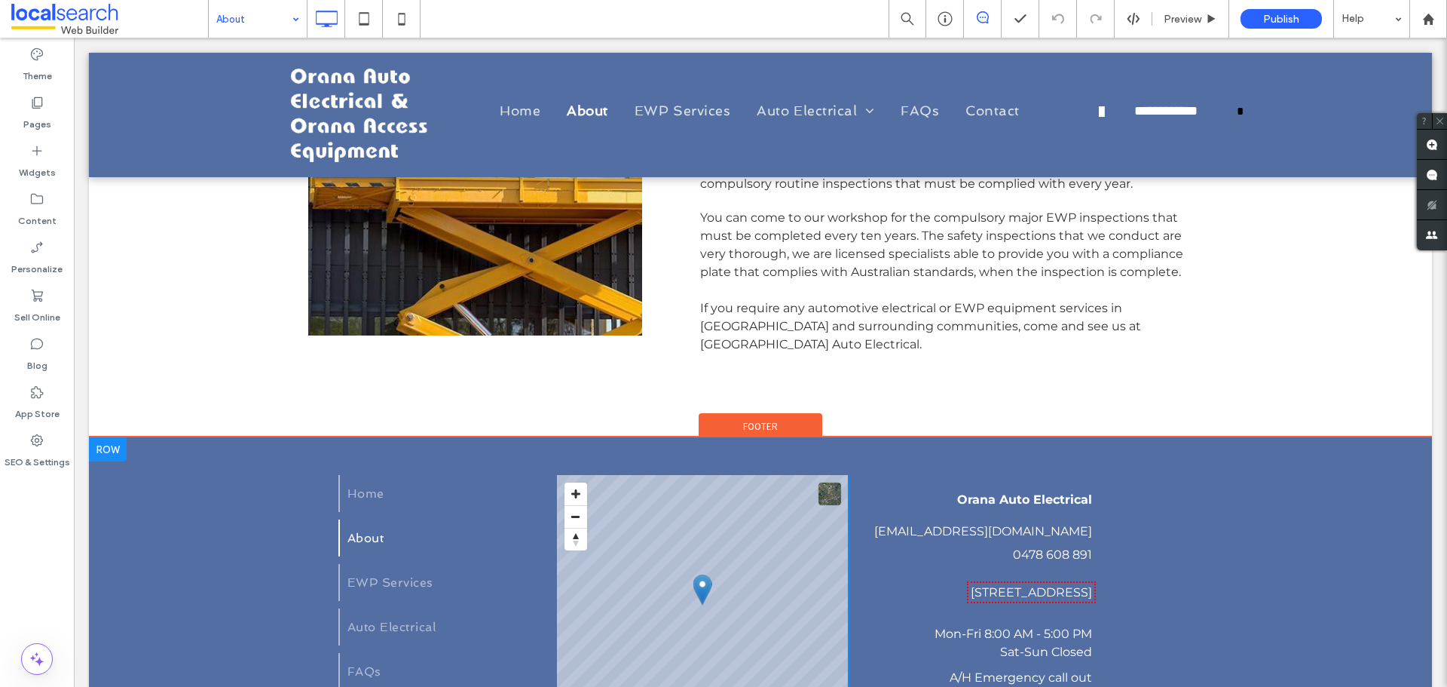
scroll to position [947, 0]
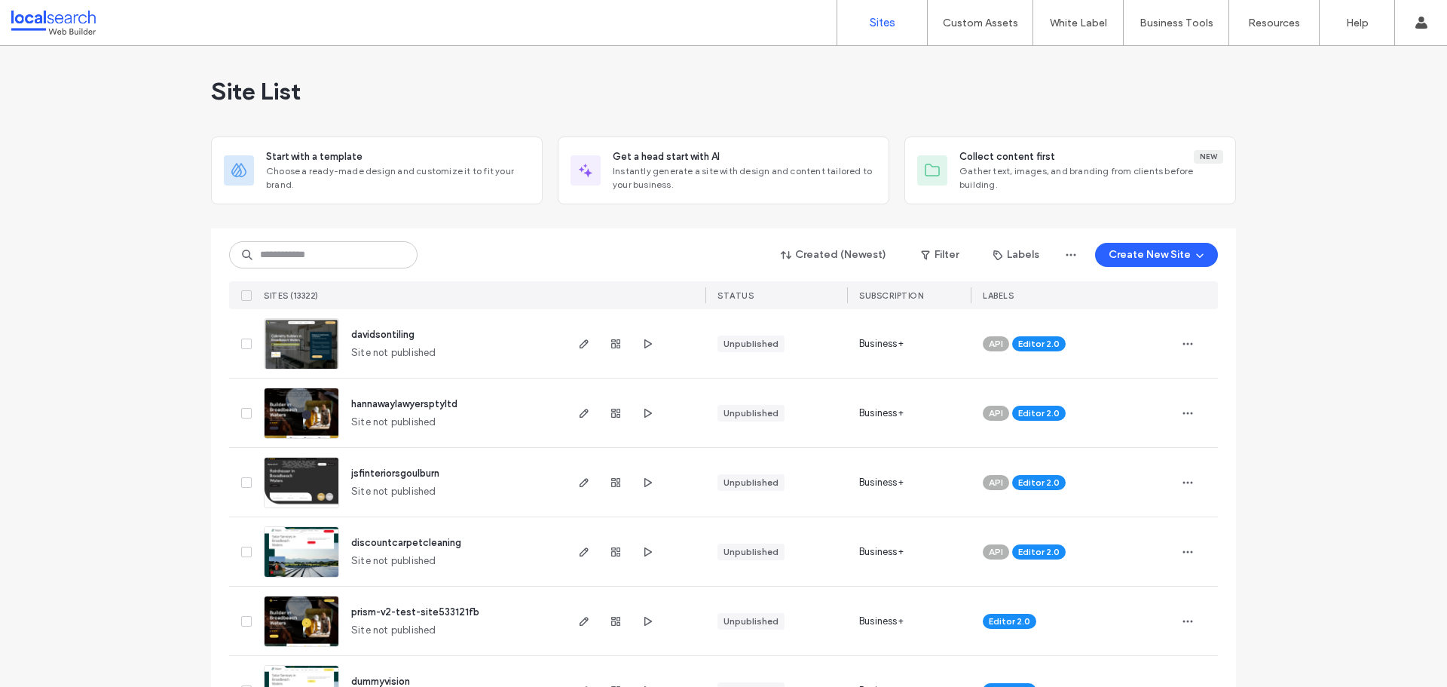
click at [320, 235] on div "Created (Newest) Filter Labels Create New Site SITES (13322) STATUS SUBSCRIPTIO…" at bounding box center [723, 268] width 989 height 81
click at [311, 256] on input at bounding box center [323, 254] width 188 height 27
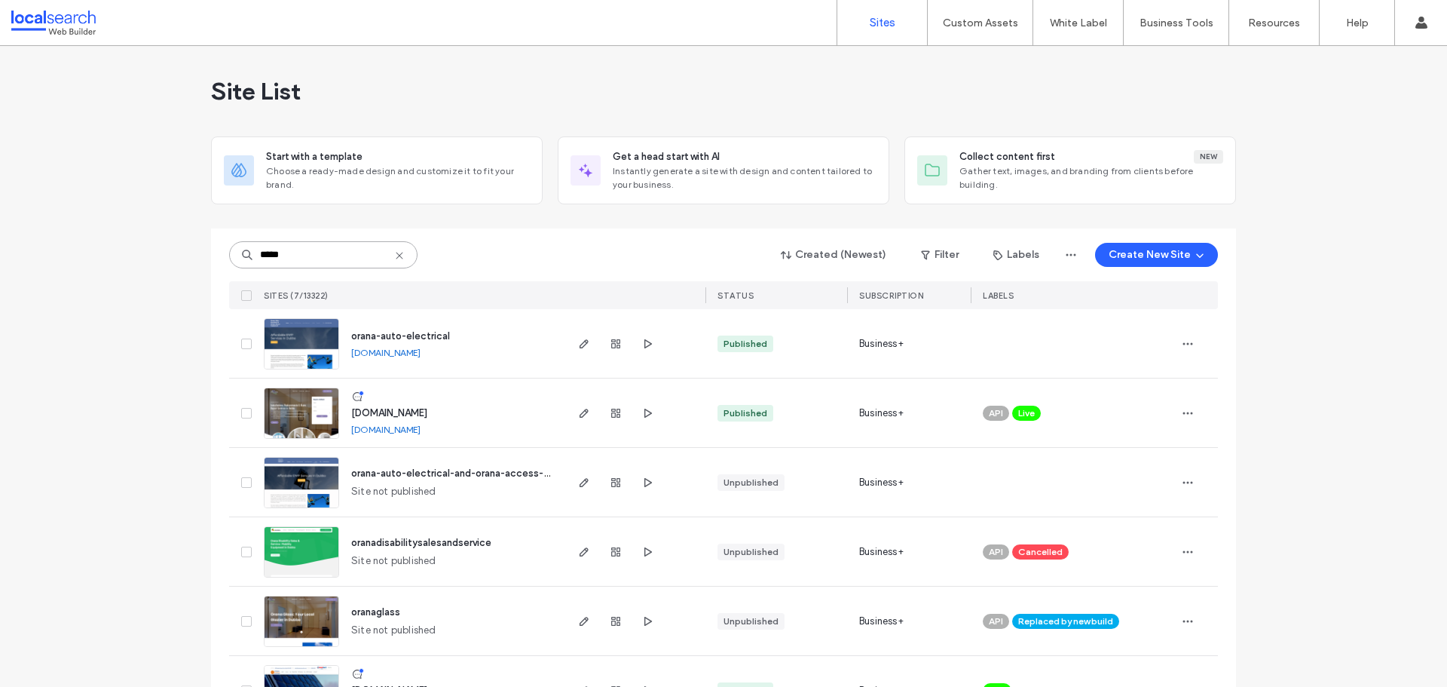
scroll to position [126, 0]
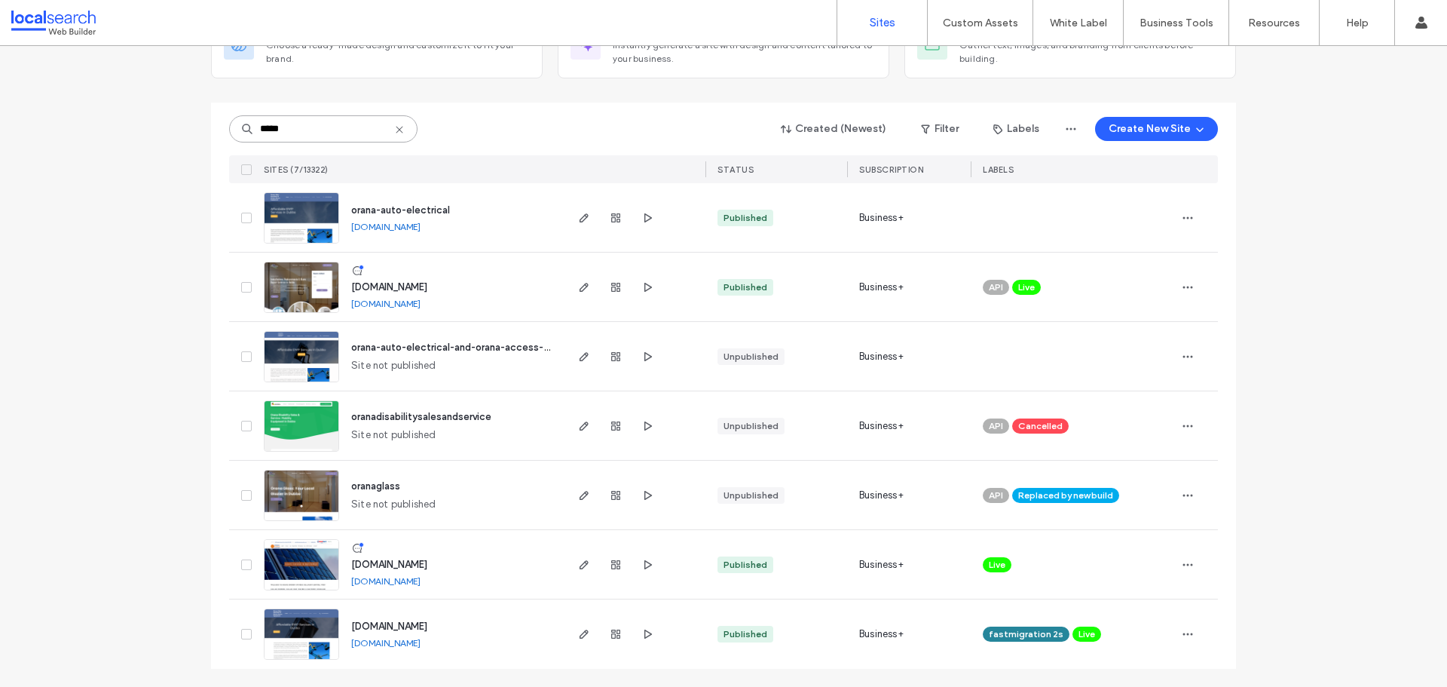
type input "*****"
click at [357, 213] on span "orana-auto-electrical" at bounding box center [400, 209] width 99 height 11
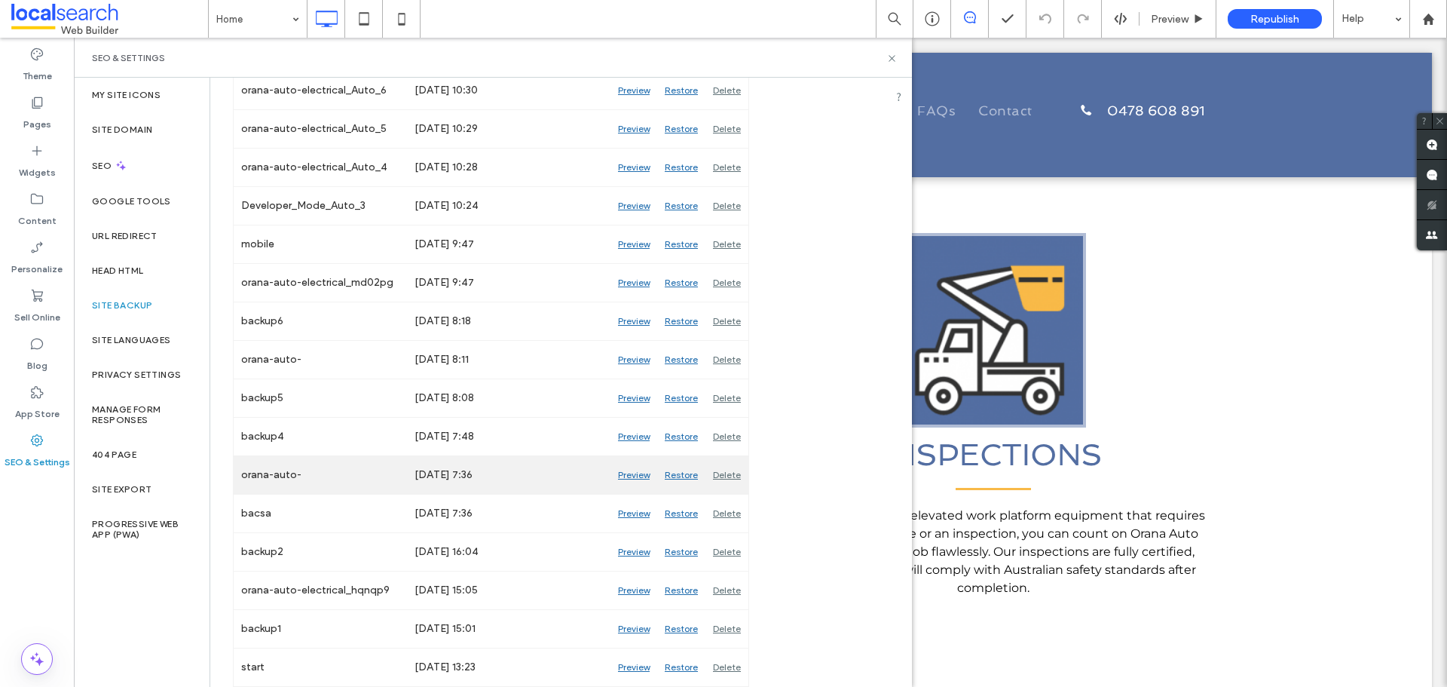
scroll to position [118, 0]
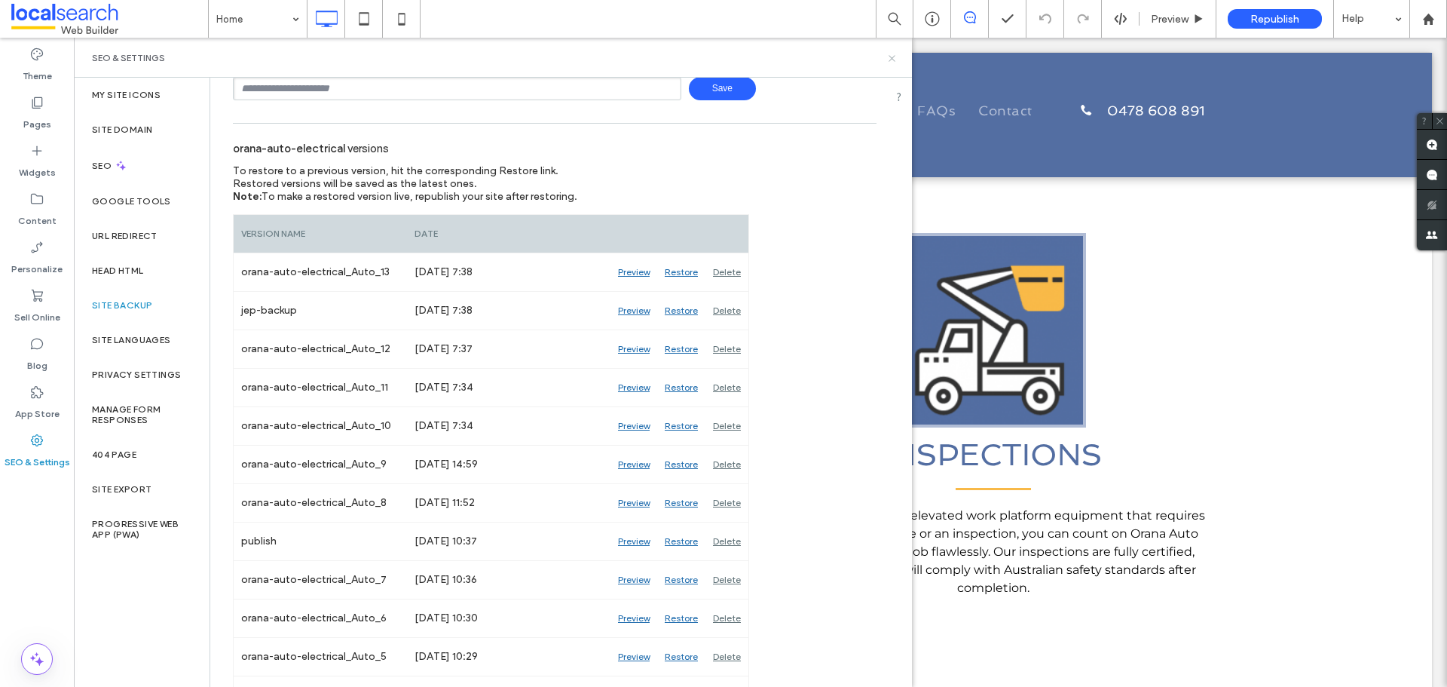
click at [890, 60] on use at bounding box center [892, 58] width 6 height 6
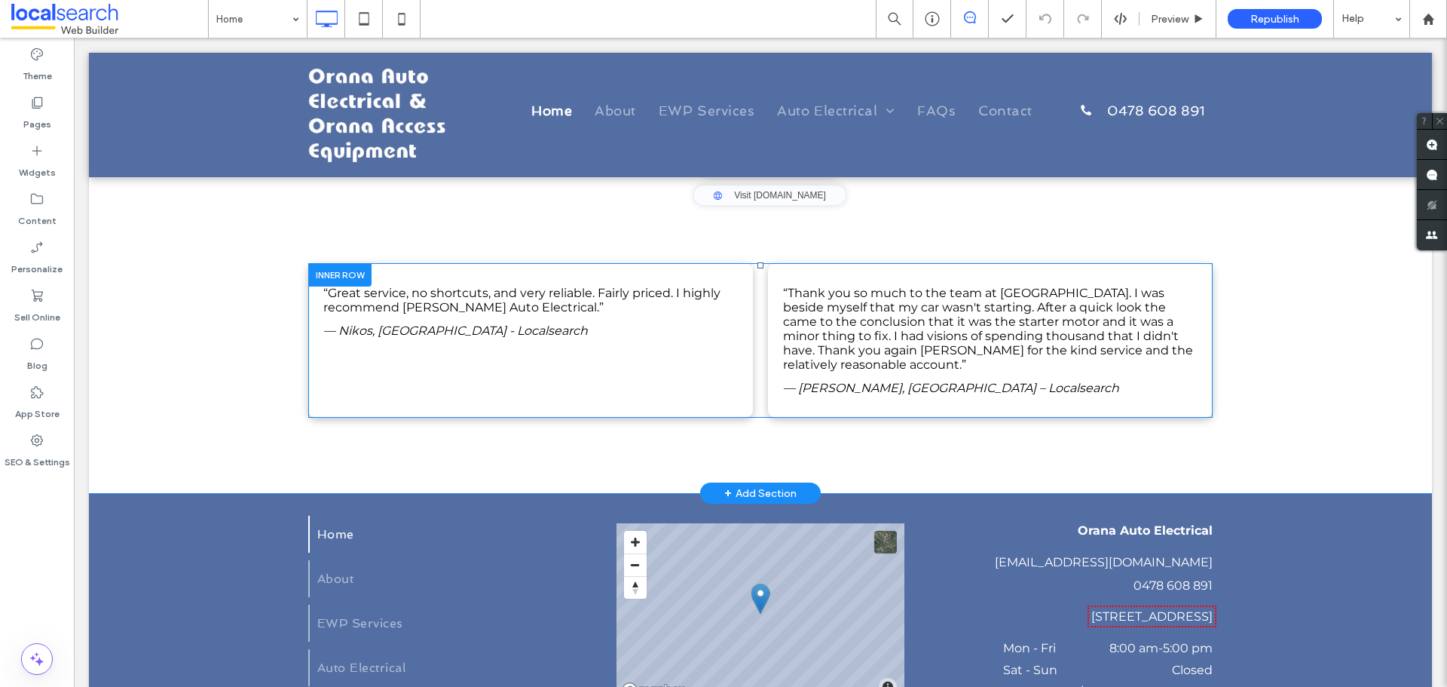
scroll to position [1659, 0]
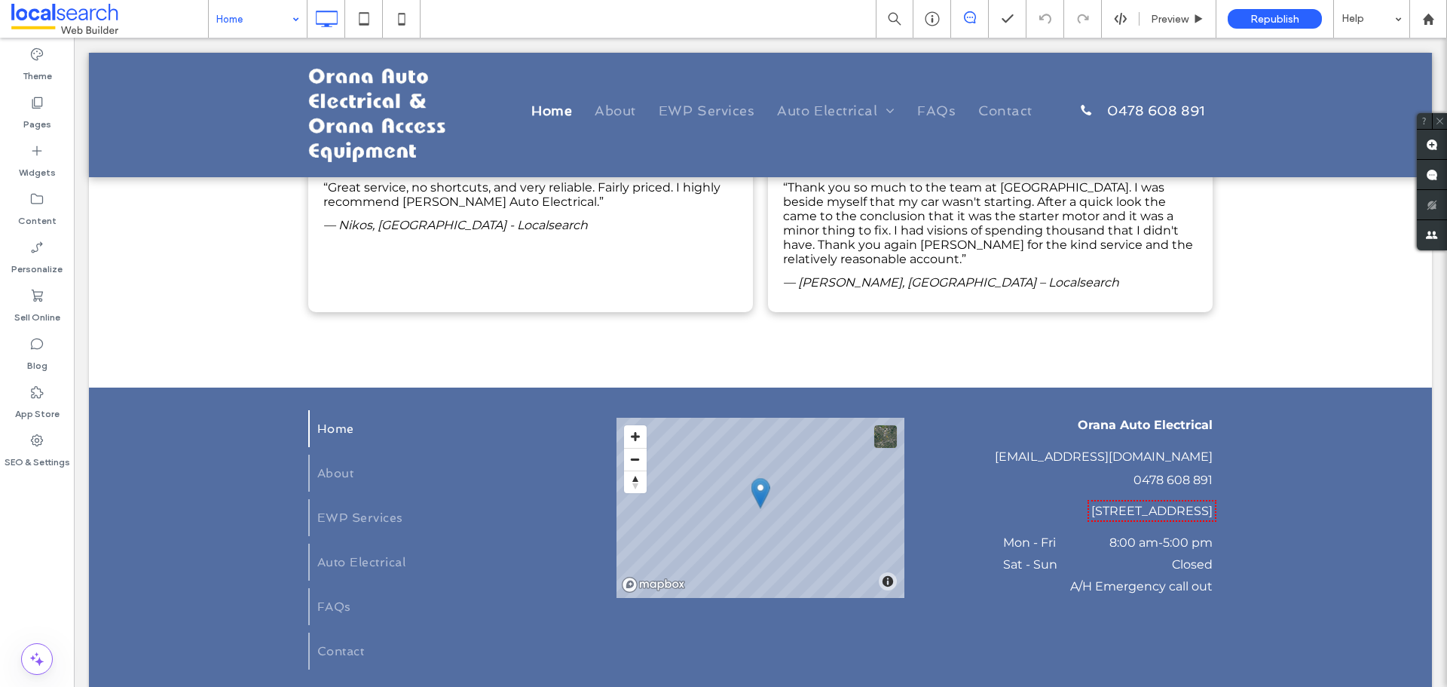
drag, startPoint x: 280, startPoint y: 10, endPoint x: 302, endPoint y: 0, distance: 24.0
